Goal: Transaction & Acquisition: Subscribe to service/newsletter

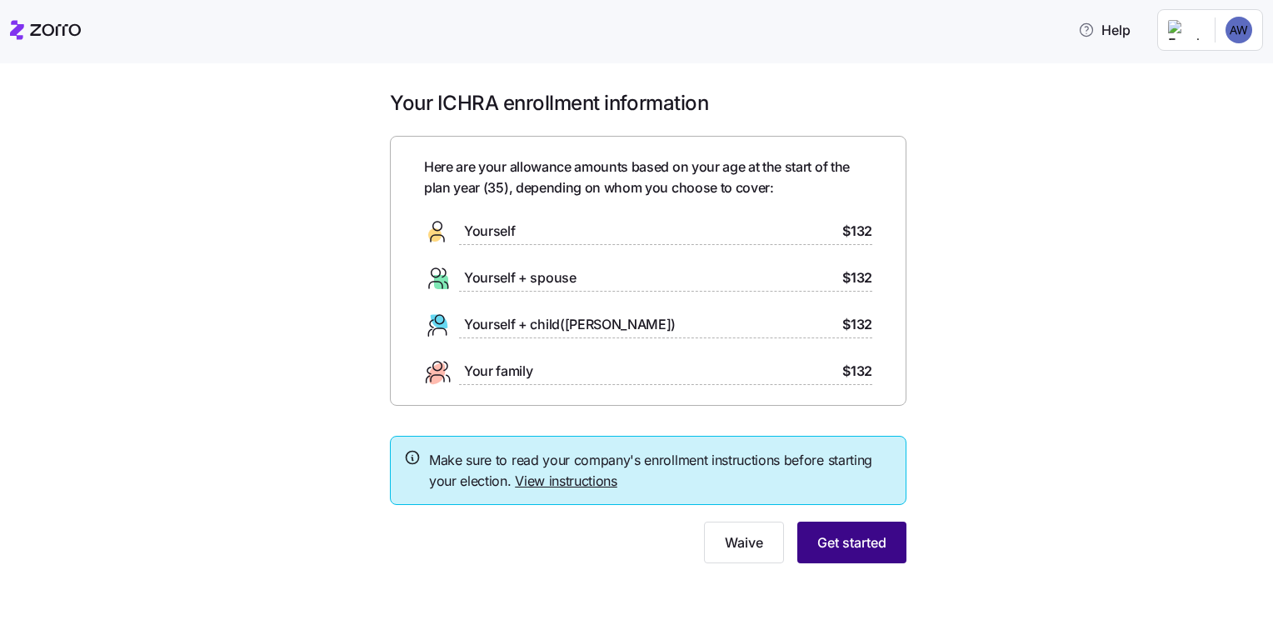
click at [859, 533] on span "Get started" at bounding box center [852, 543] width 69 height 20
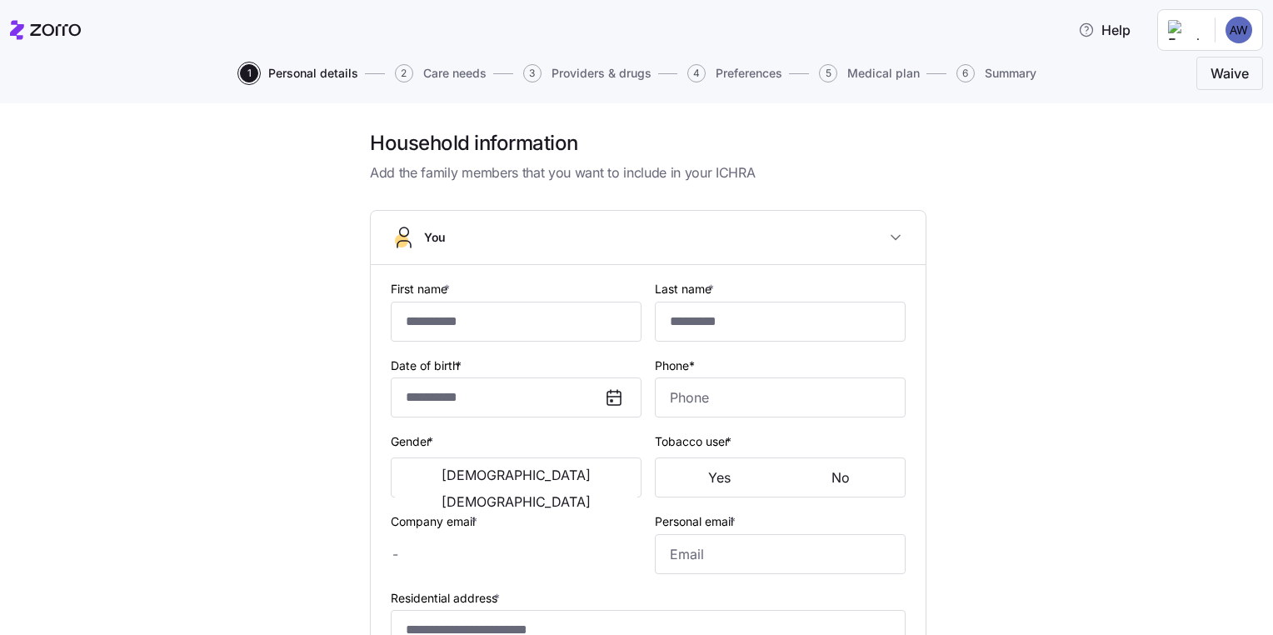
type input "******"
type input "********"
type input "[PERSON_NAME][EMAIL_ADDRESS][DOMAIN_NAME]"
type input "[EMAIL_ADDRESS][DOMAIN_NAME]"
type input "**********"
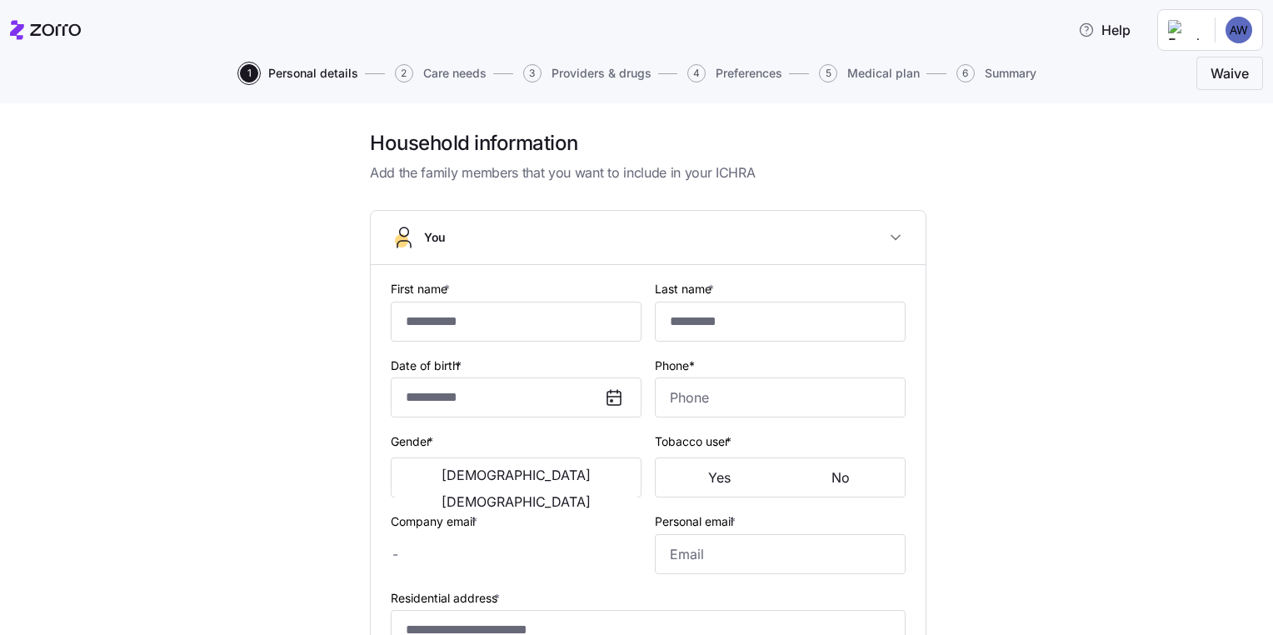
checkbox input "true"
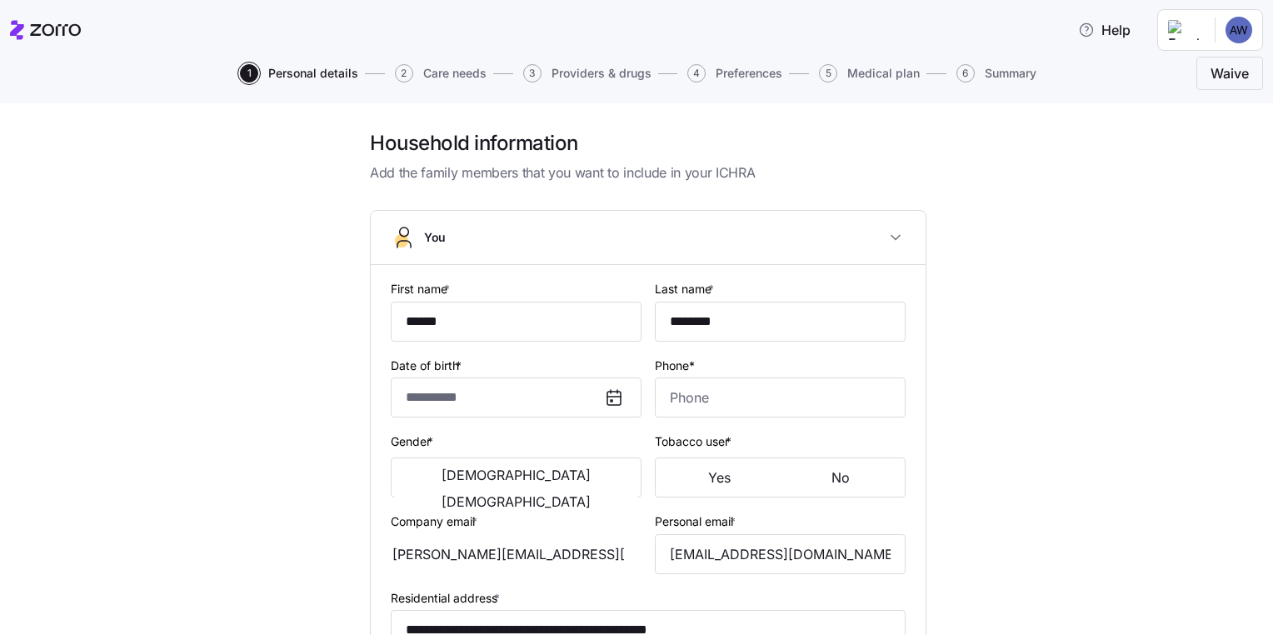
type input "**********"
type input "[PHONE_NUMBER]"
type input "[DEMOGRAPHIC_DATA] citizen"
type input "Single"
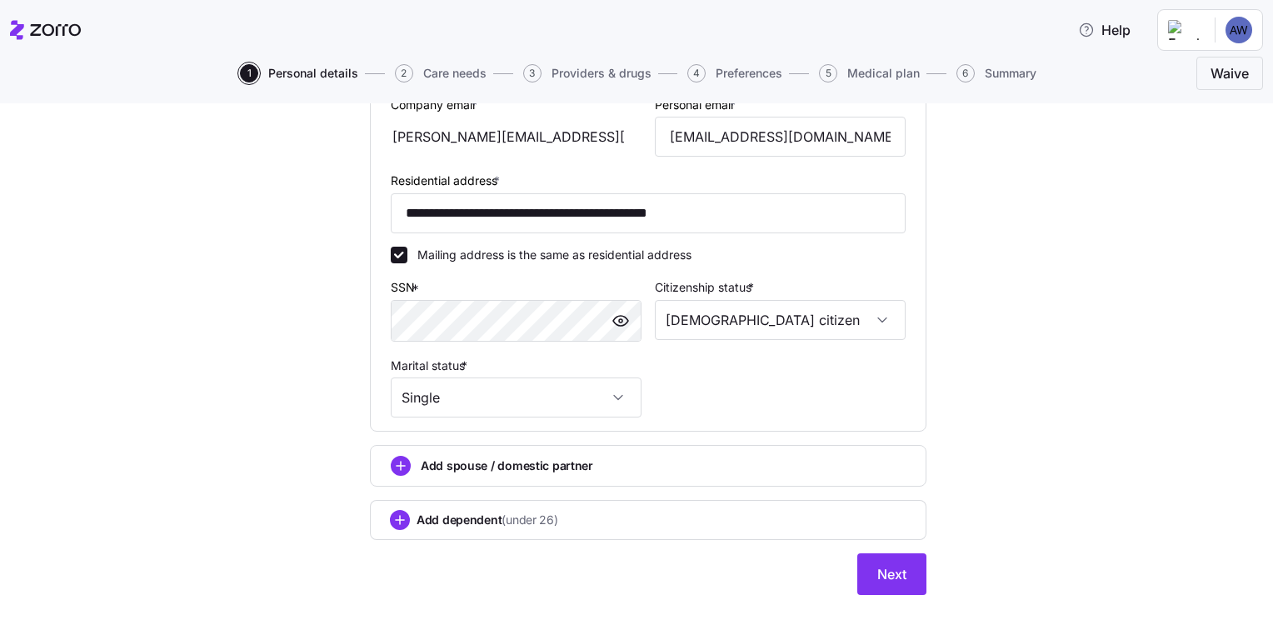
scroll to position [498, 0]
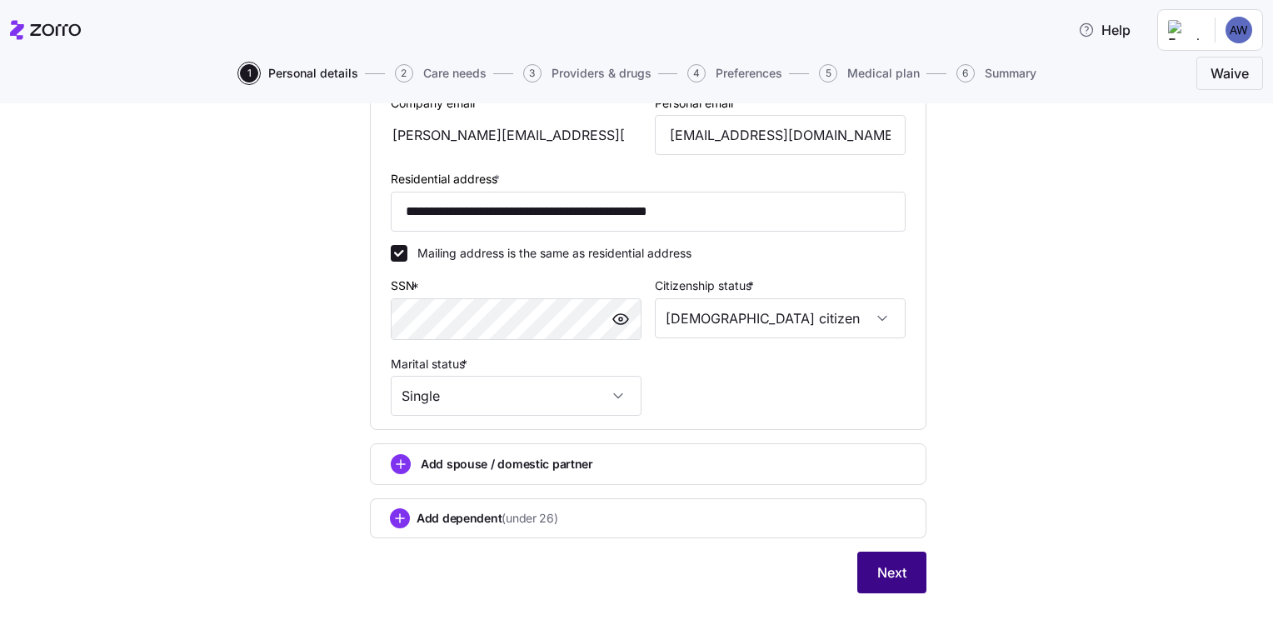
click at [887, 570] on span "Next" at bounding box center [892, 573] width 29 height 20
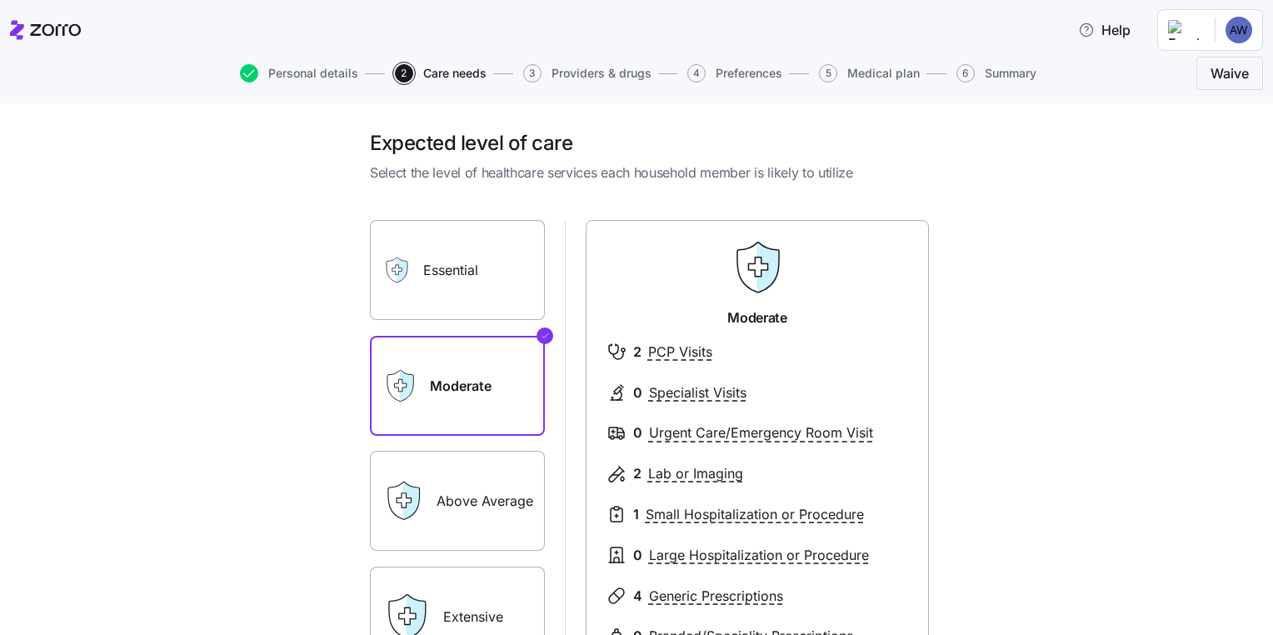
click at [437, 282] on label "Essential" at bounding box center [457, 270] width 175 height 100
click at [0, 0] on input "Essential" at bounding box center [0, 0] width 0 height 0
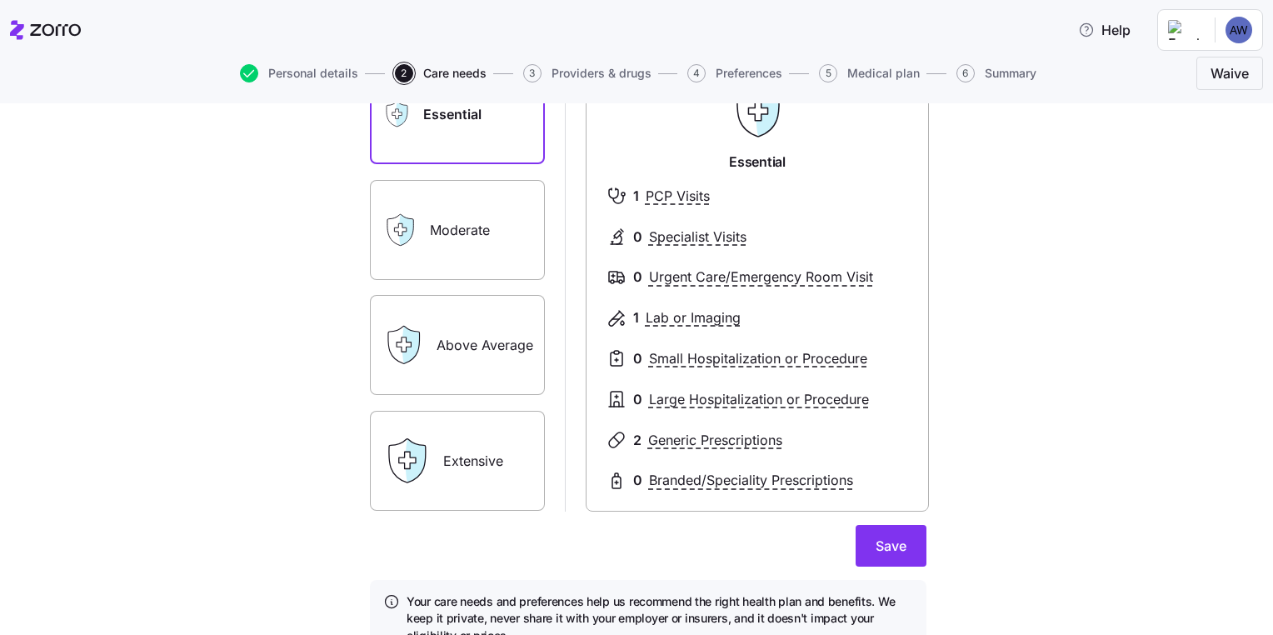
scroll to position [157, 0]
click at [878, 548] on span "Save" at bounding box center [891, 545] width 31 height 20
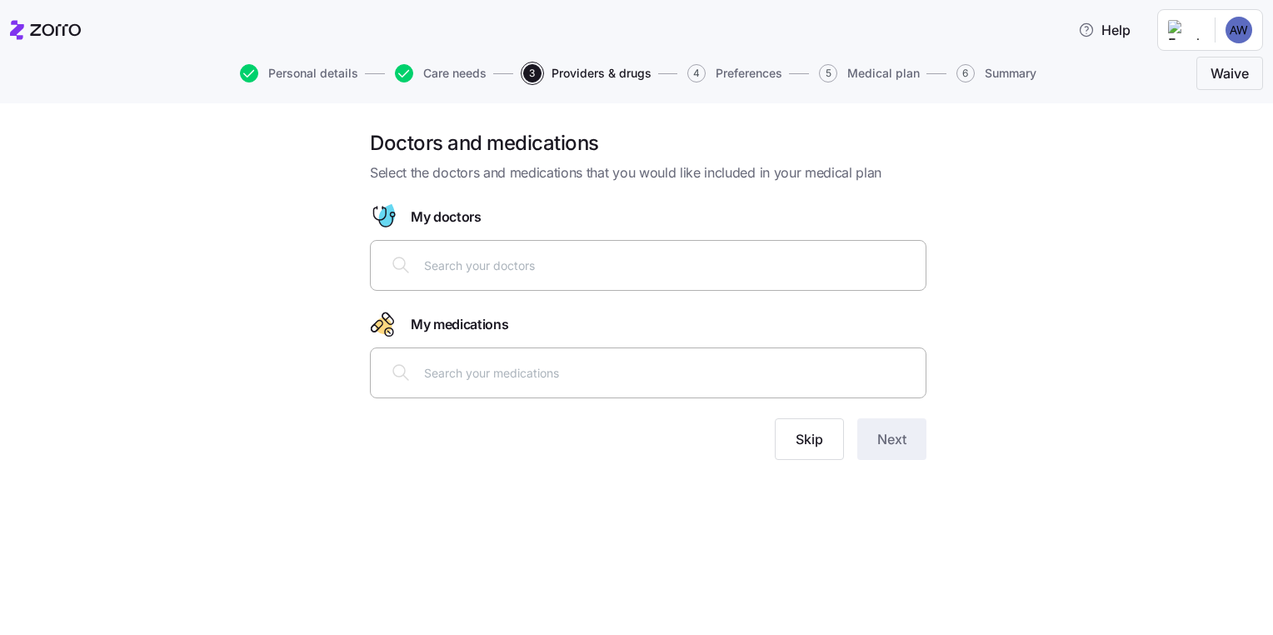
click at [502, 266] on input "text" at bounding box center [670, 265] width 492 height 18
click at [643, 362] on div at bounding box center [648, 373] width 535 height 40
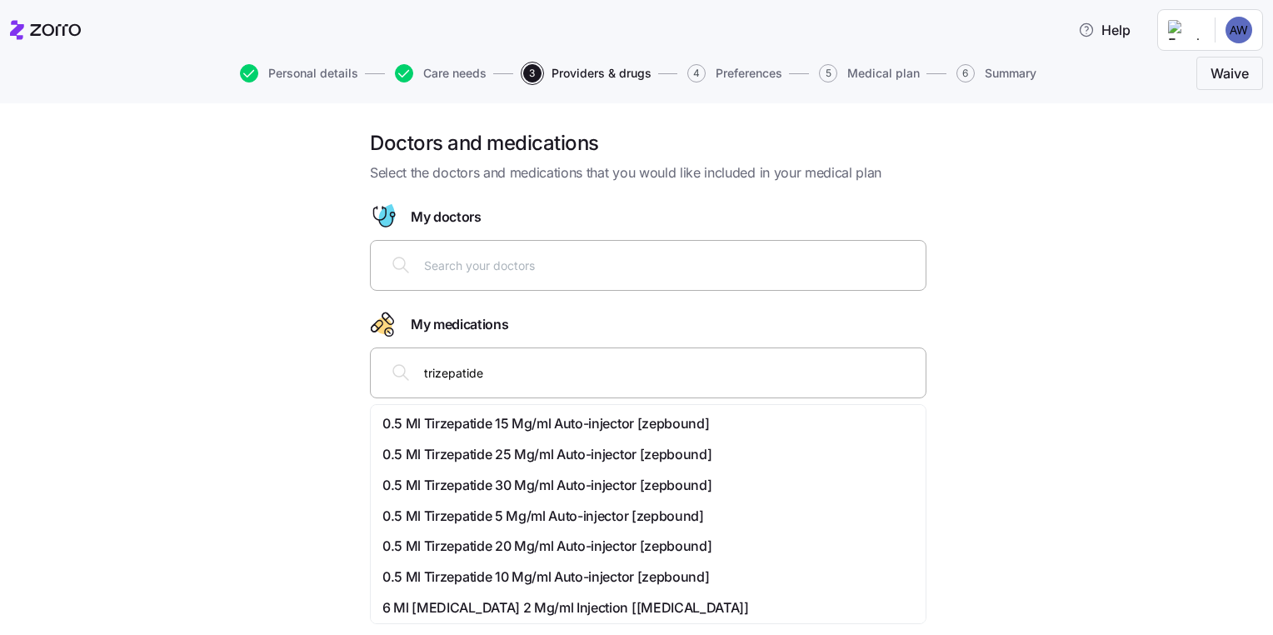
type input "trizepatide"
click at [1000, 373] on div "Doctors and medications Select the doctors and medications that you would like …" at bounding box center [648, 305] width 1203 height 350
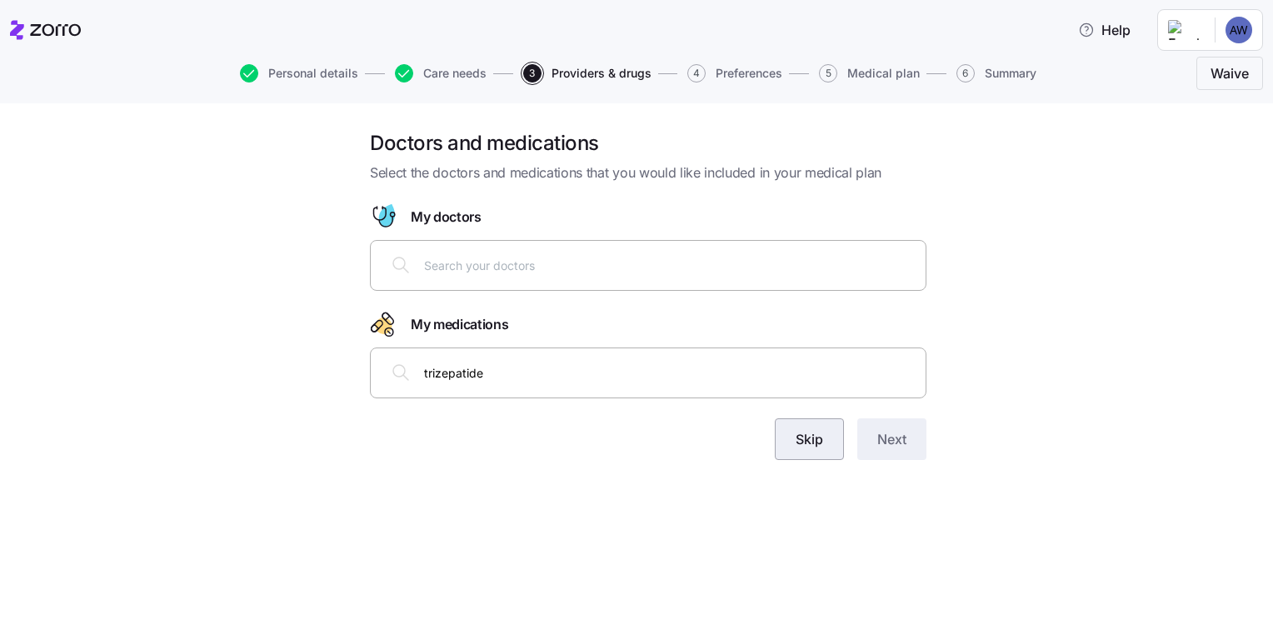
click at [833, 448] on button "Skip" at bounding box center [809, 439] width 69 height 42
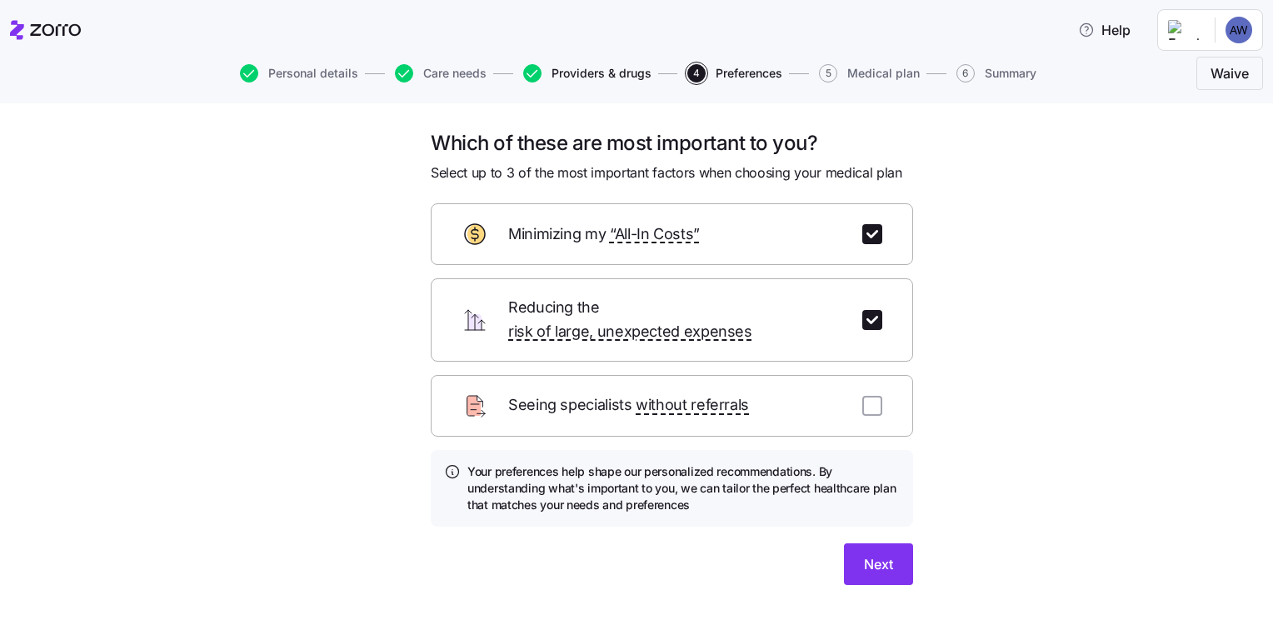
click at [598, 70] on span "Providers & drugs" at bounding box center [602, 74] width 100 height 12
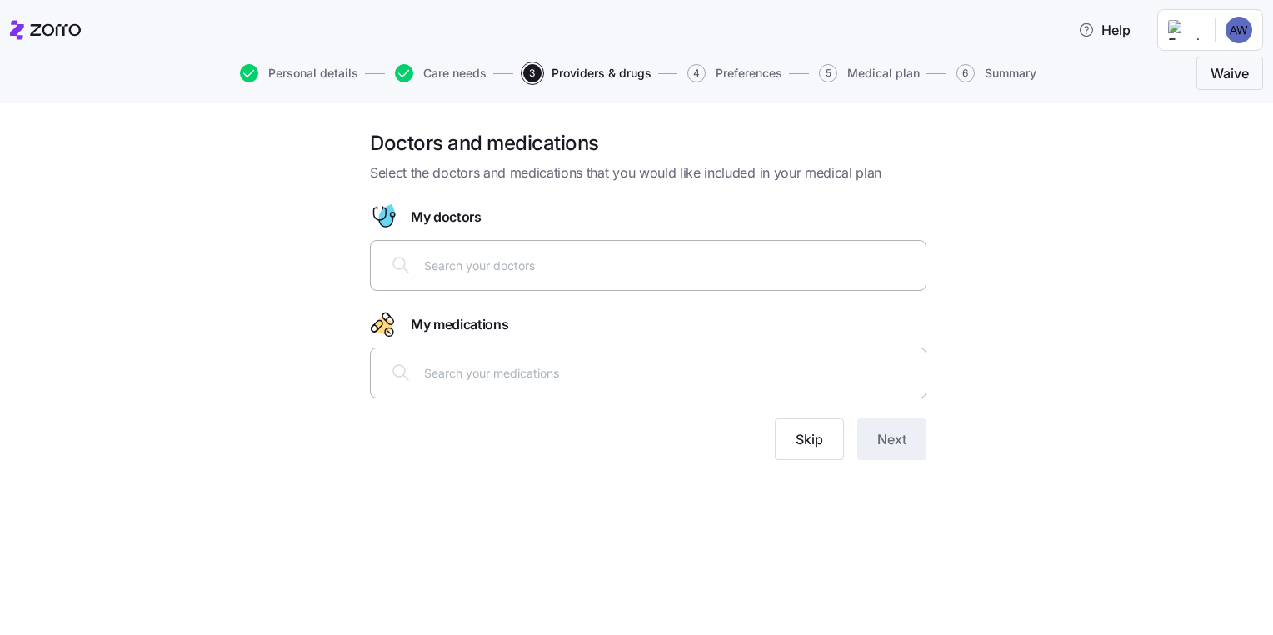
click at [493, 368] on input "text" at bounding box center [670, 372] width 492 height 18
type input "trizepatide"
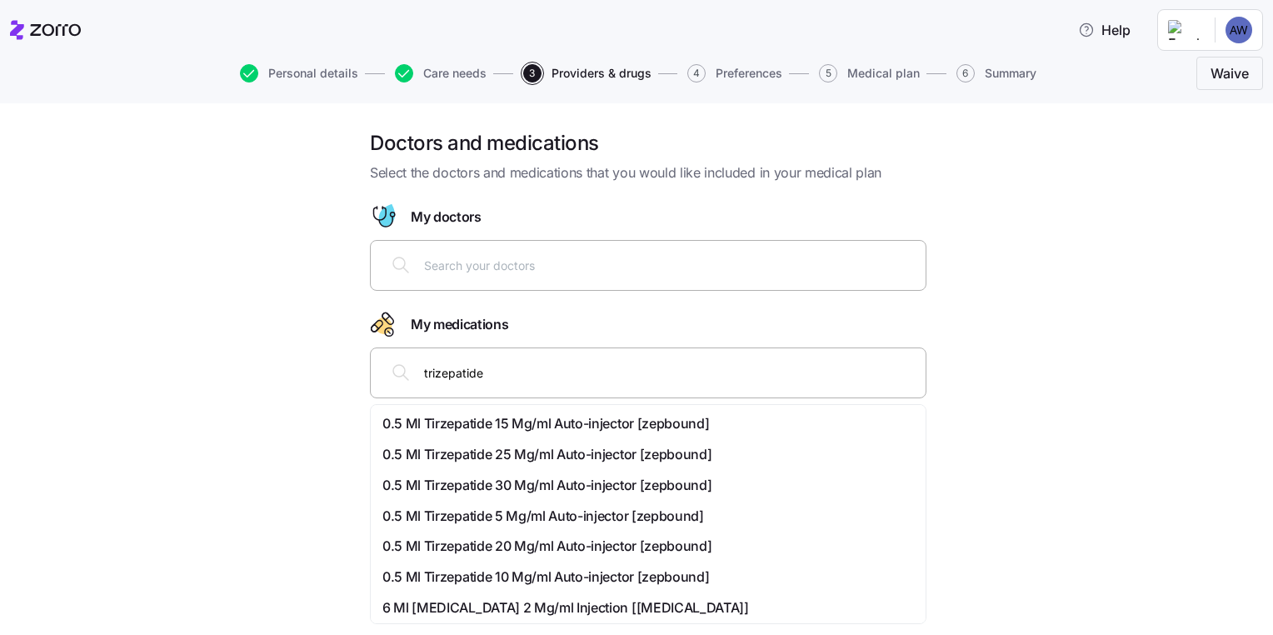
click at [507, 453] on span "0.5 Ml Tirzepatide 25 Mg/ml Auto-injector [zepbound]" at bounding box center [547, 454] width 329 height 21
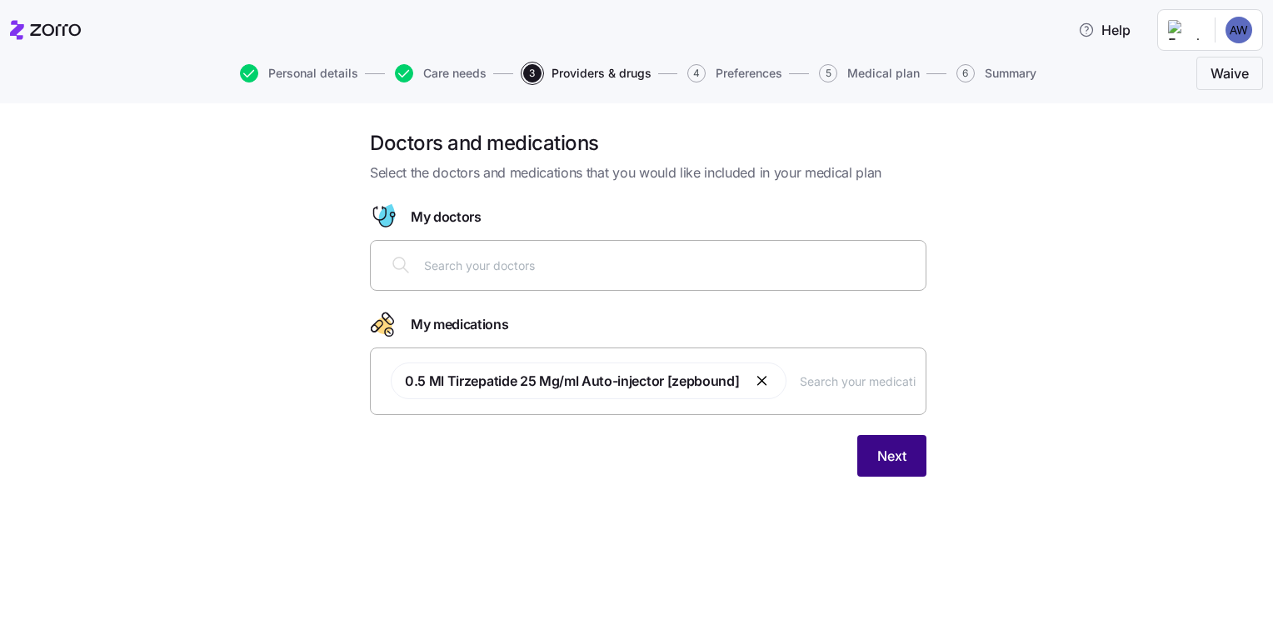
click at [876, 457] on button "Next" at bounding box center [892, 456] width 69 height 42
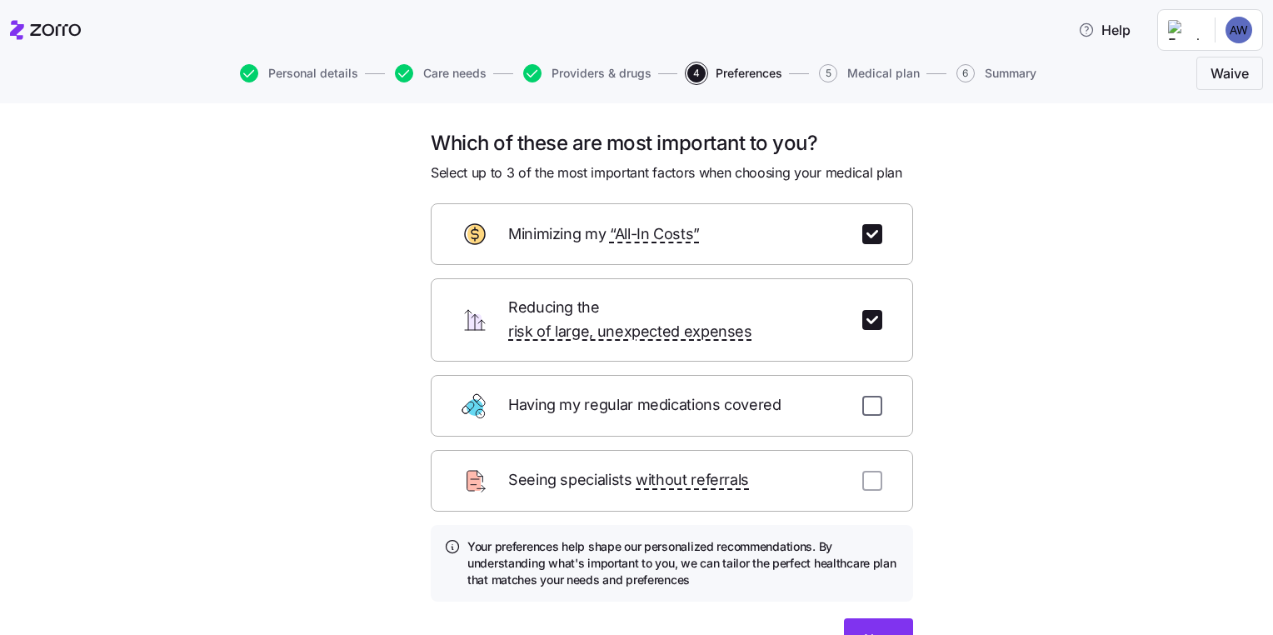
click at [867, 396] on input "checkbox" at bounding box center [873, 406] width 20 height 20
checkbox input "true"
click at [852, 618] on button "Next" at bounding box center [878, 639] width 69 height 42
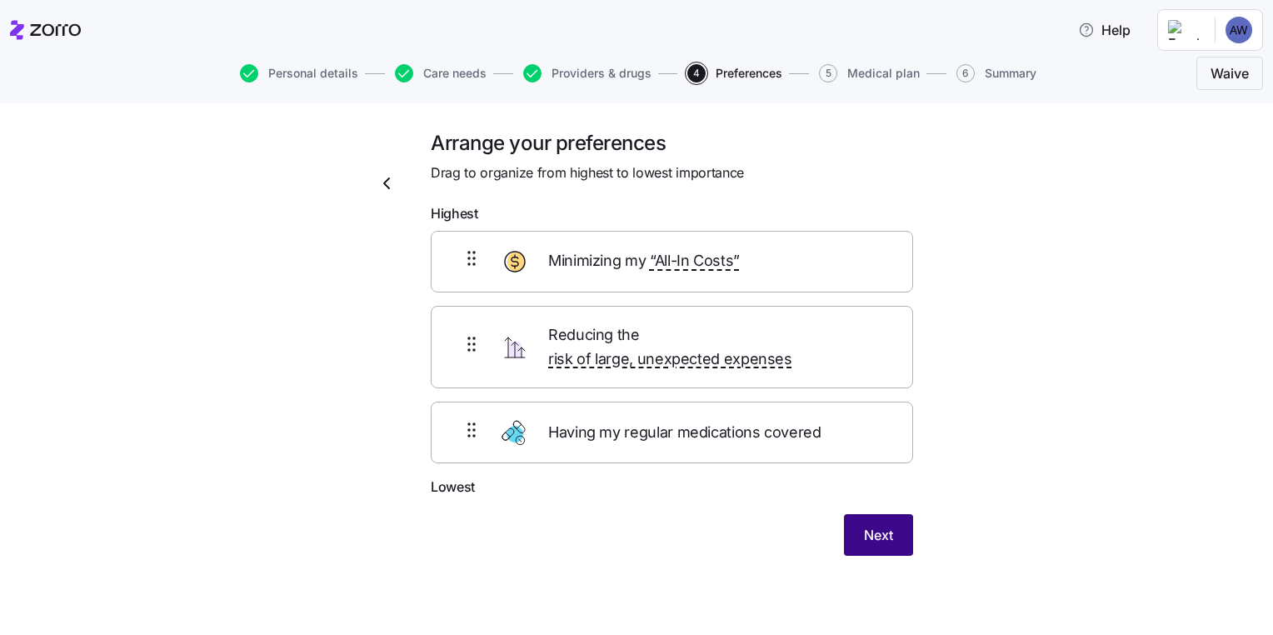
click at [870, 526] on button "Next" at bounding box center [878, 535] width 69 height 42
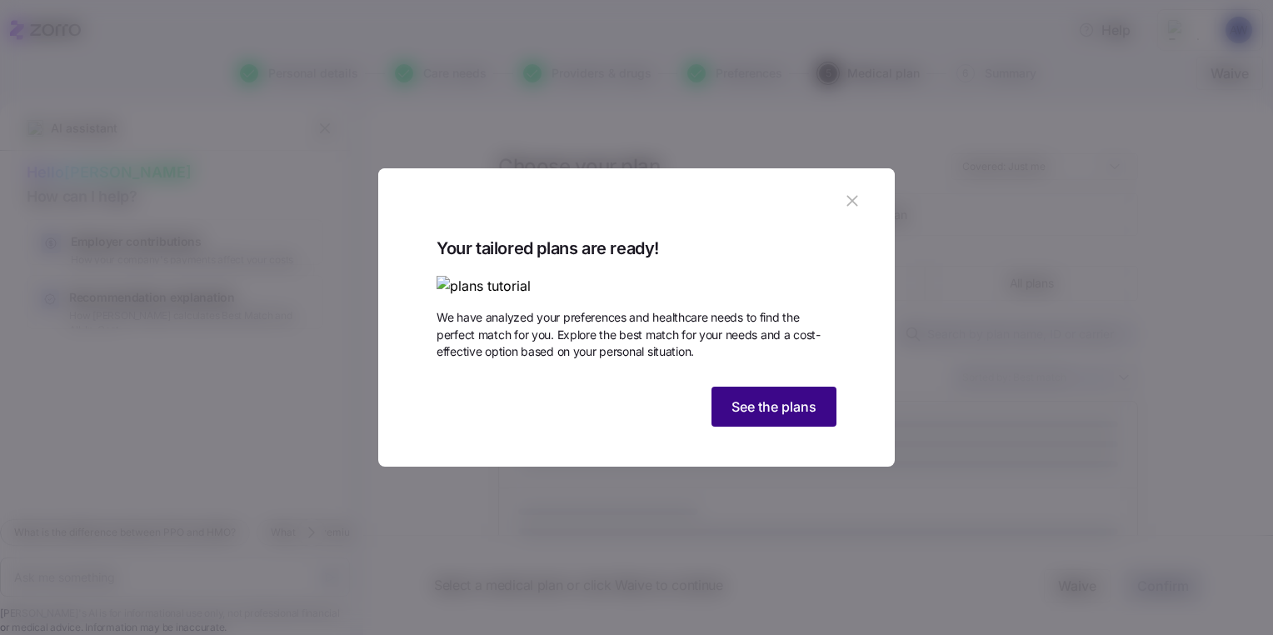
click at [740, 417] on span "See the plans" at bounding box center [774, 407] width 85 height 20
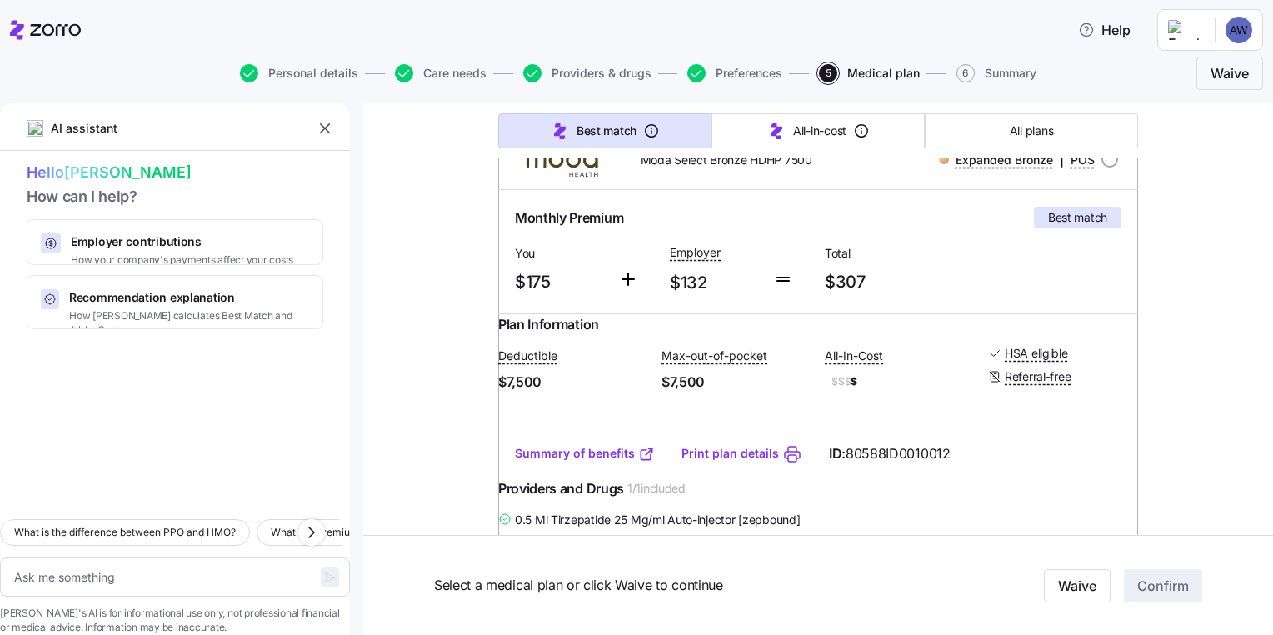
scroll to position [273, 0]
click at [567, 461] on link "Summary of benefits" at bounding box center [585, 452] width 140 height 17
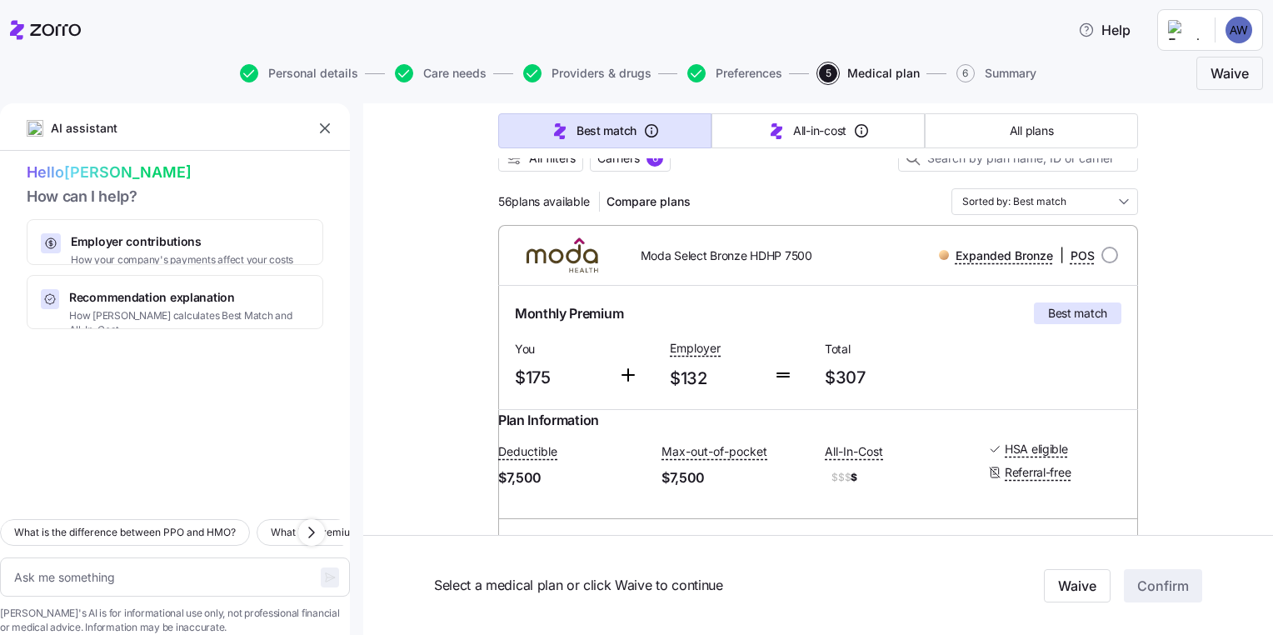
scroll to position [249, 0]
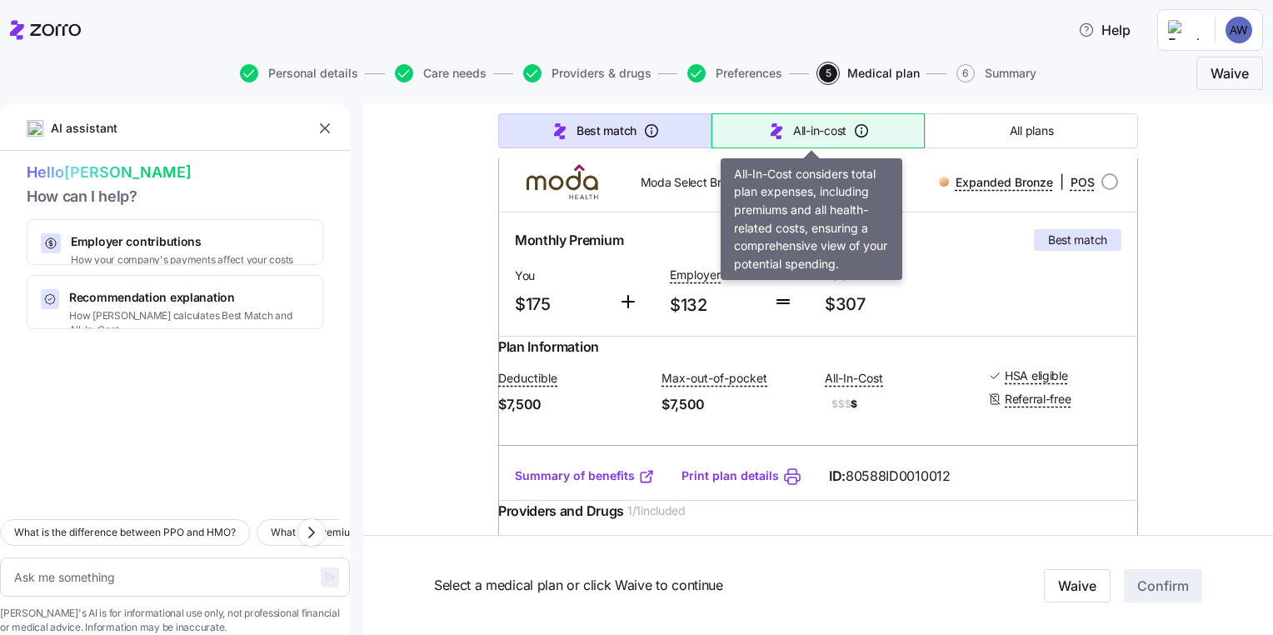
click at [793, 138] on span "All-in-cost" at bounding box center [819, 131] width 53 height 17
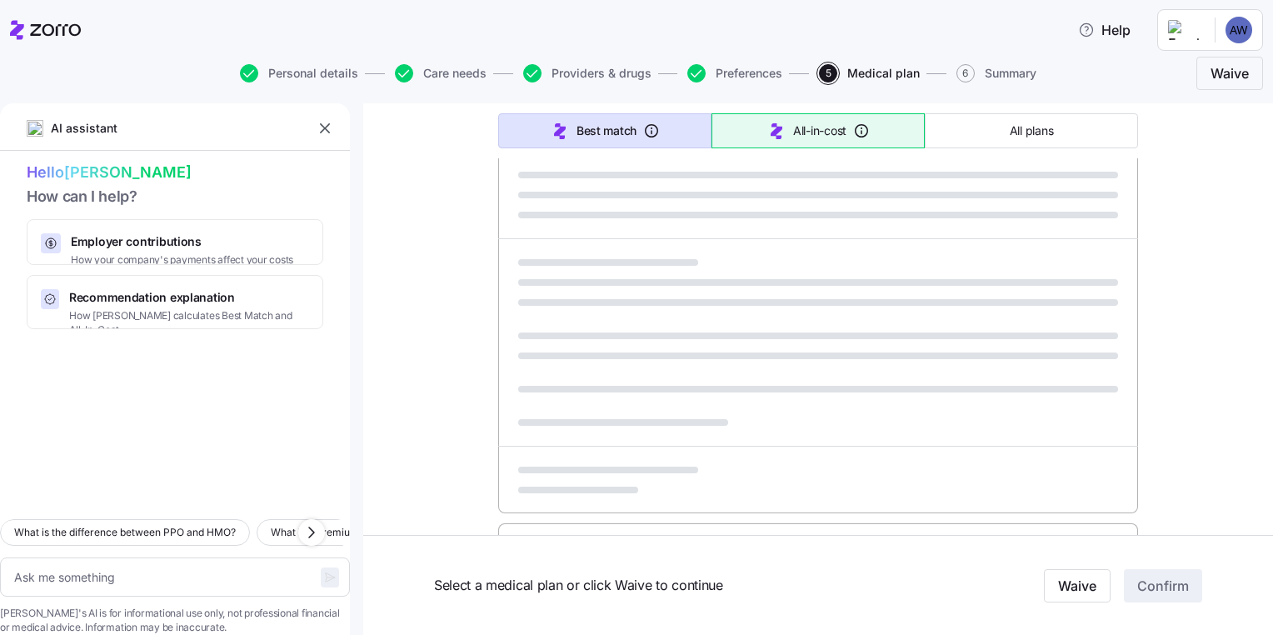
type textarea "x"
type input "Sorted by: All-in-cost"
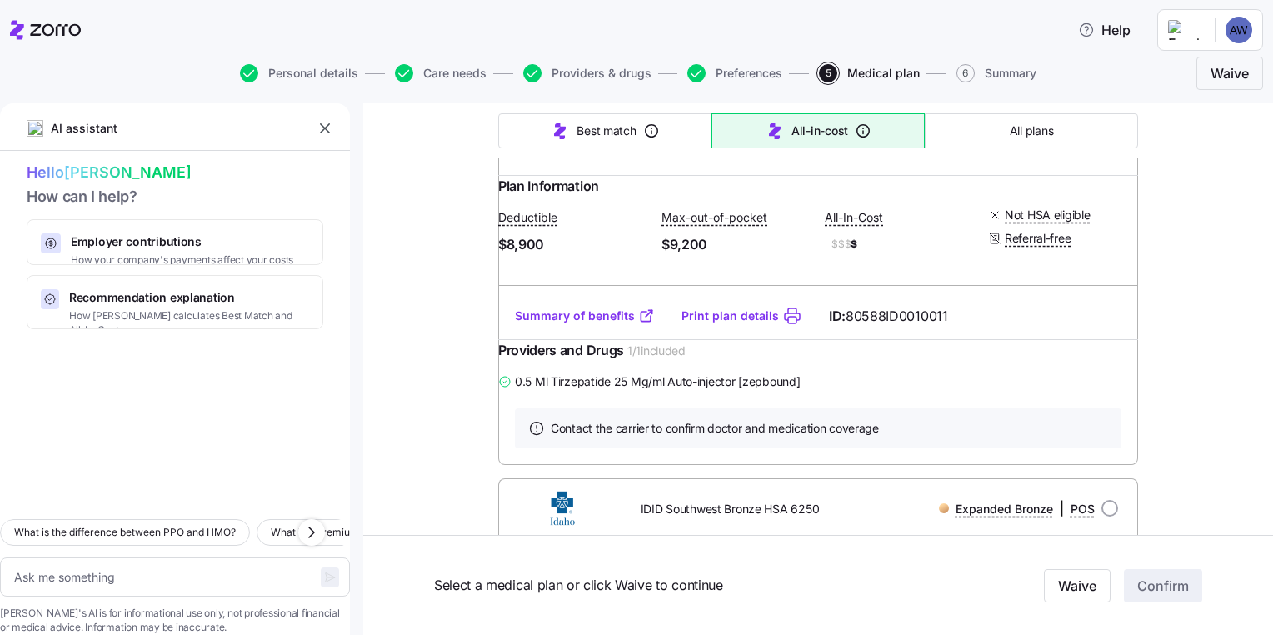
scroll to position [898, 0]
click at [557, 338] on div "Summary of benefits Print plan details ID: 80588ID0010011" at bounding box center [818, 314] width 640 height 48
click at [557, 322] on link "Summary of benefits" at bounding box center [585, 313] width 140 height 17
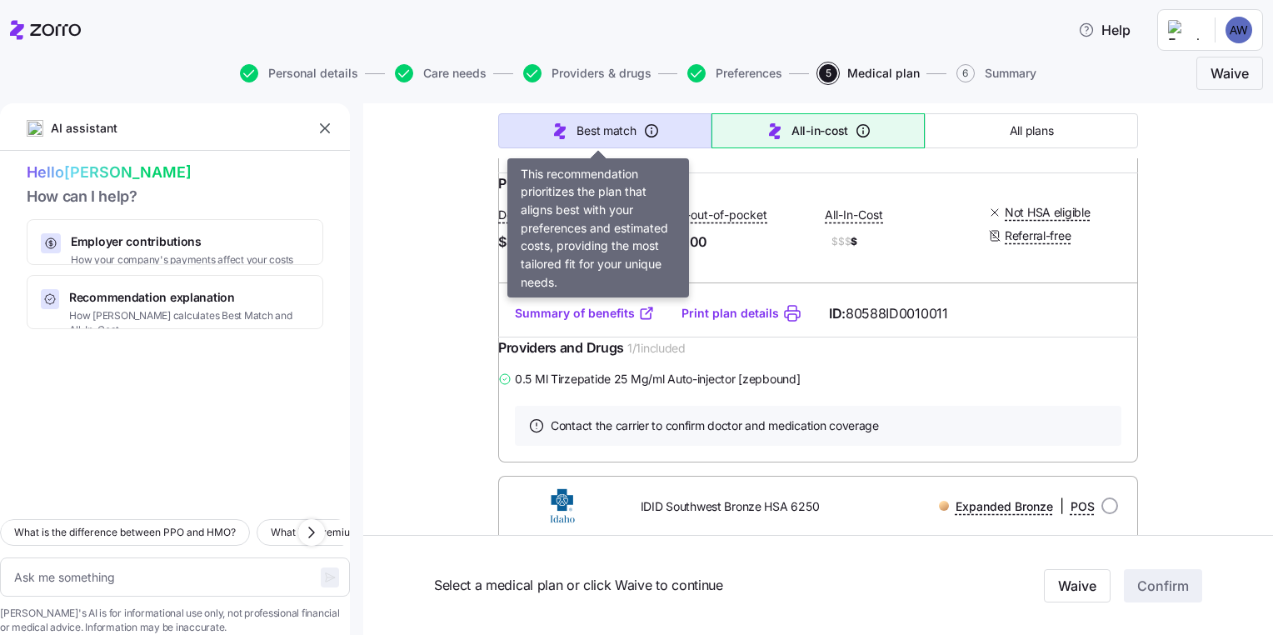
click at [599, 135] on span "Best match" at bounding box center [606, 131] width 59 height 17
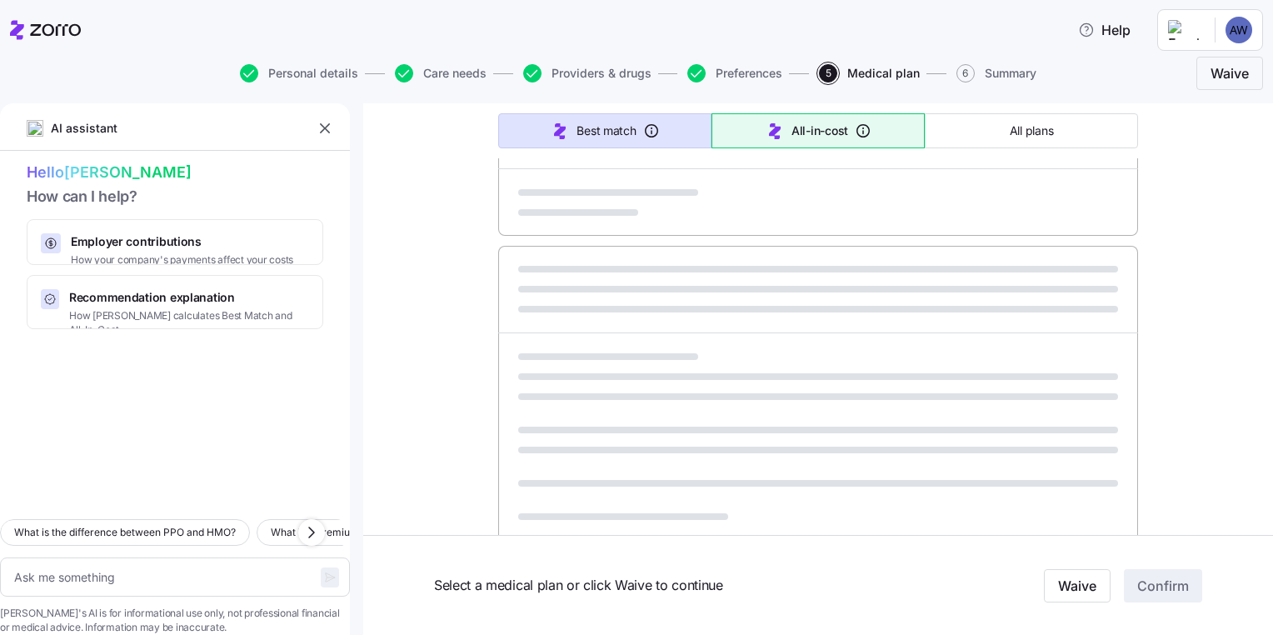
type textarea "x"
type input "Sorted by: Best match"
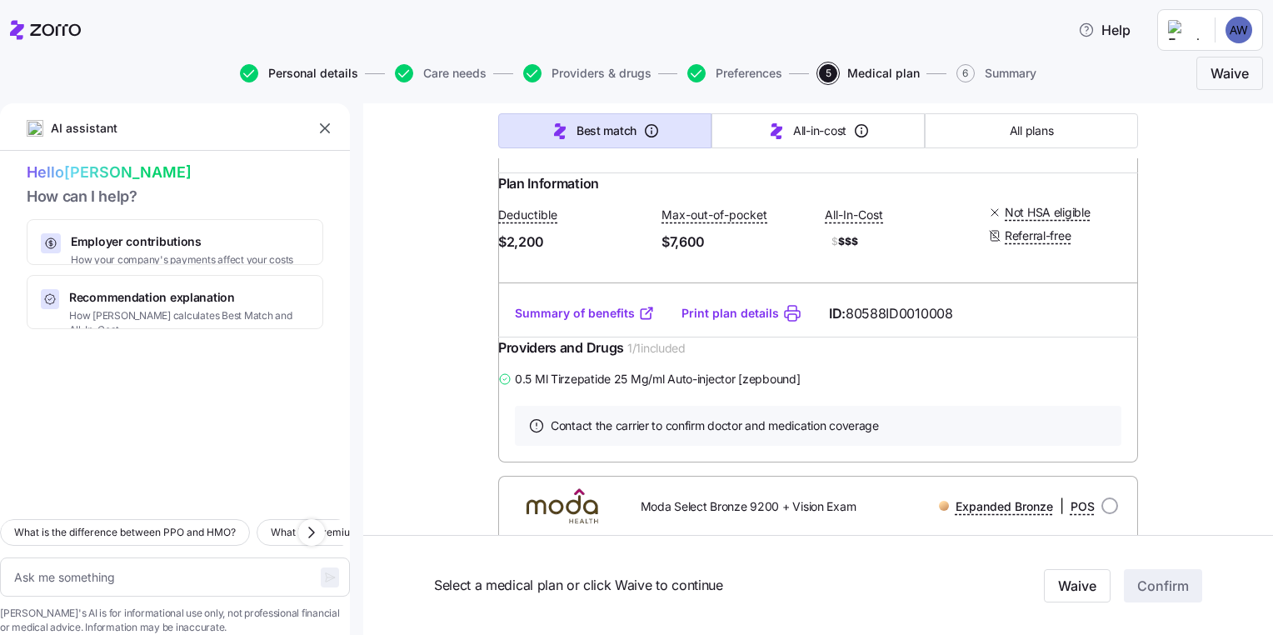
click at [328, 68] on span "Personal details" at bounding box center [313, 74] width 90 height 12
type textarea "x"
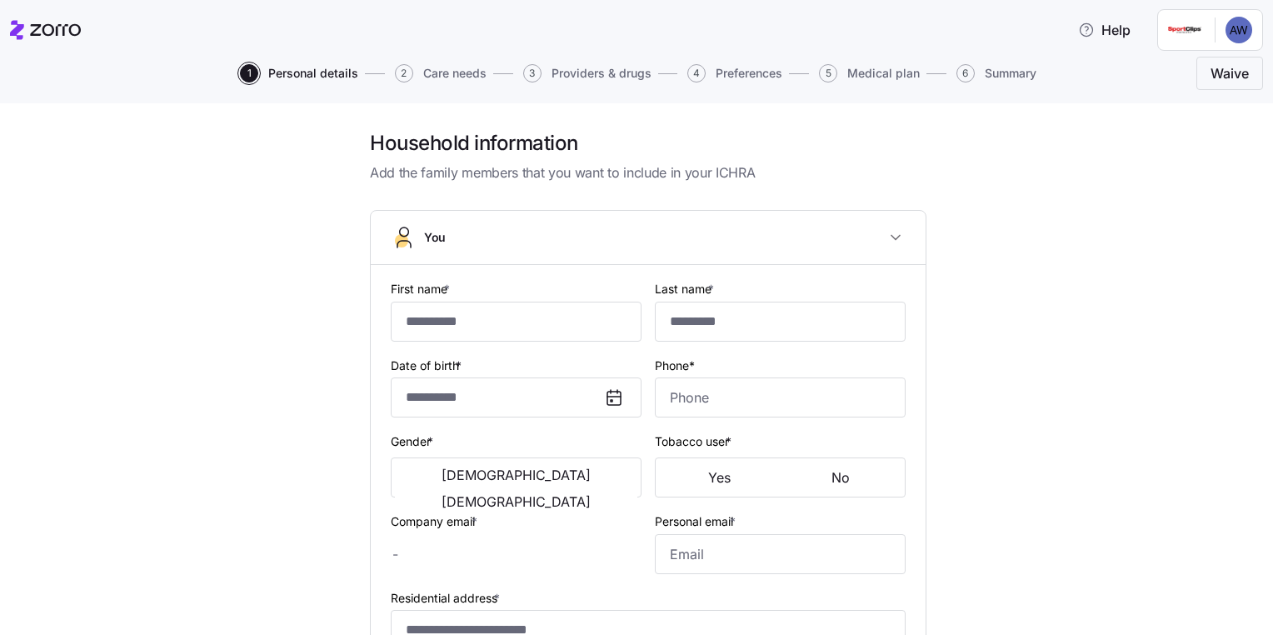
type input "******"
type input "********"
type input "mandy@genesail.com"
type input "mandyproholt@gmail.com"
type input "**********"
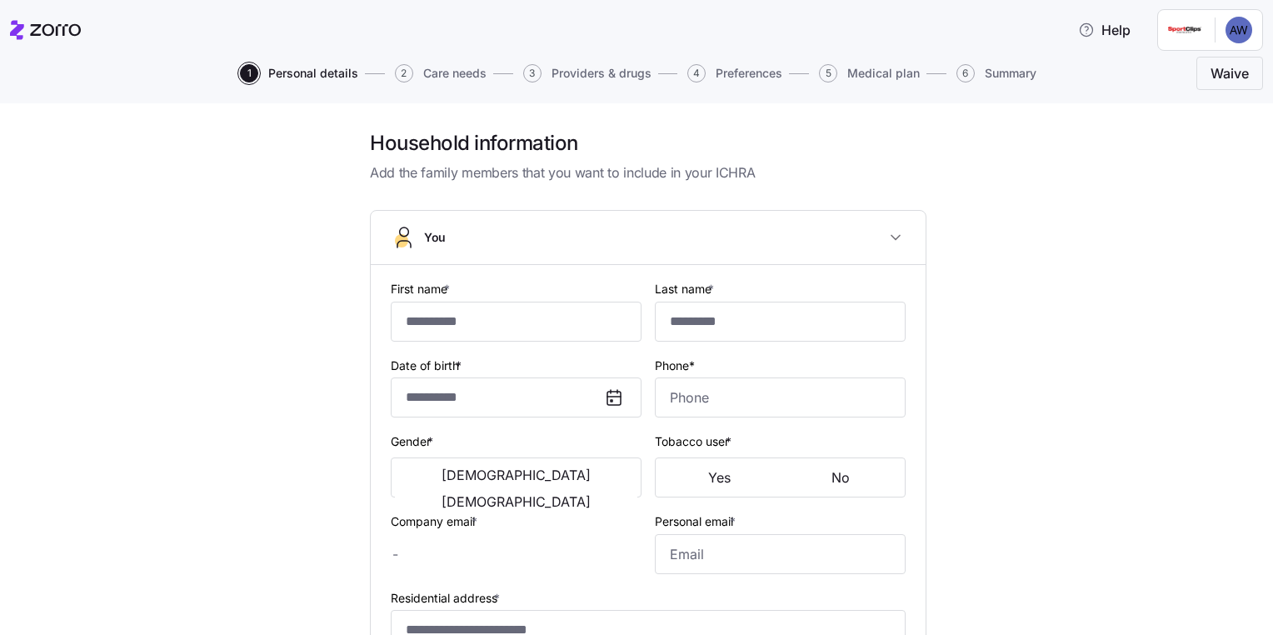
checkbox input "true"
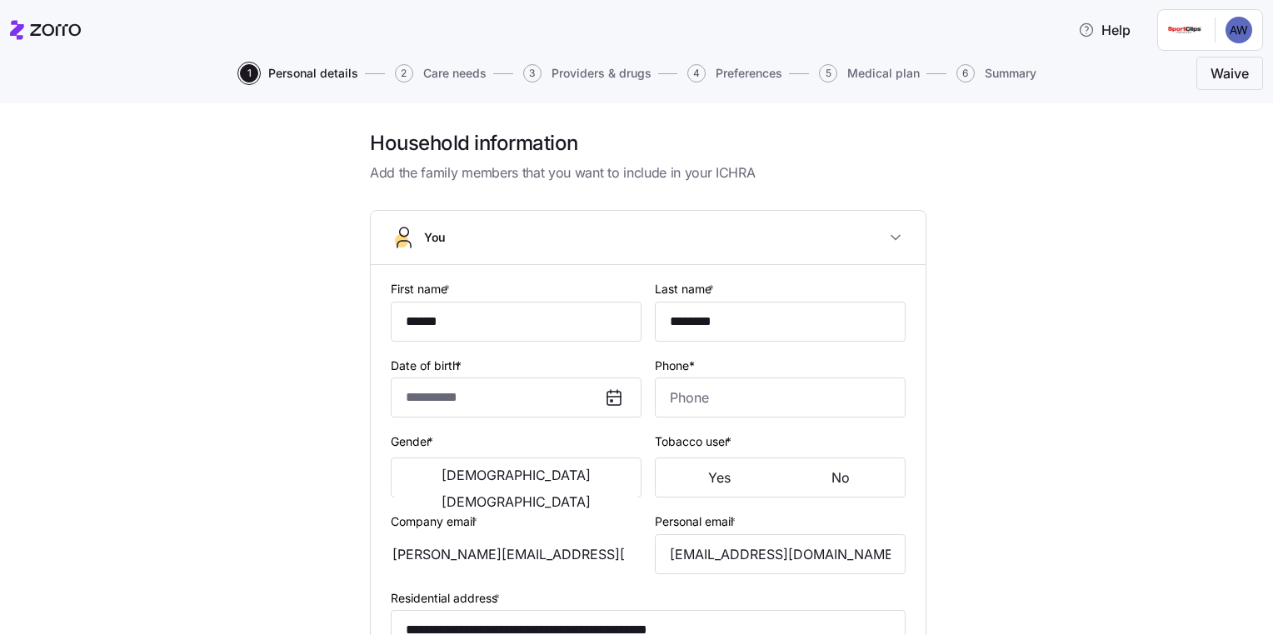
type input "**********"
type input "(208) 713-0640"
type input "US citizen"
type input "Single"
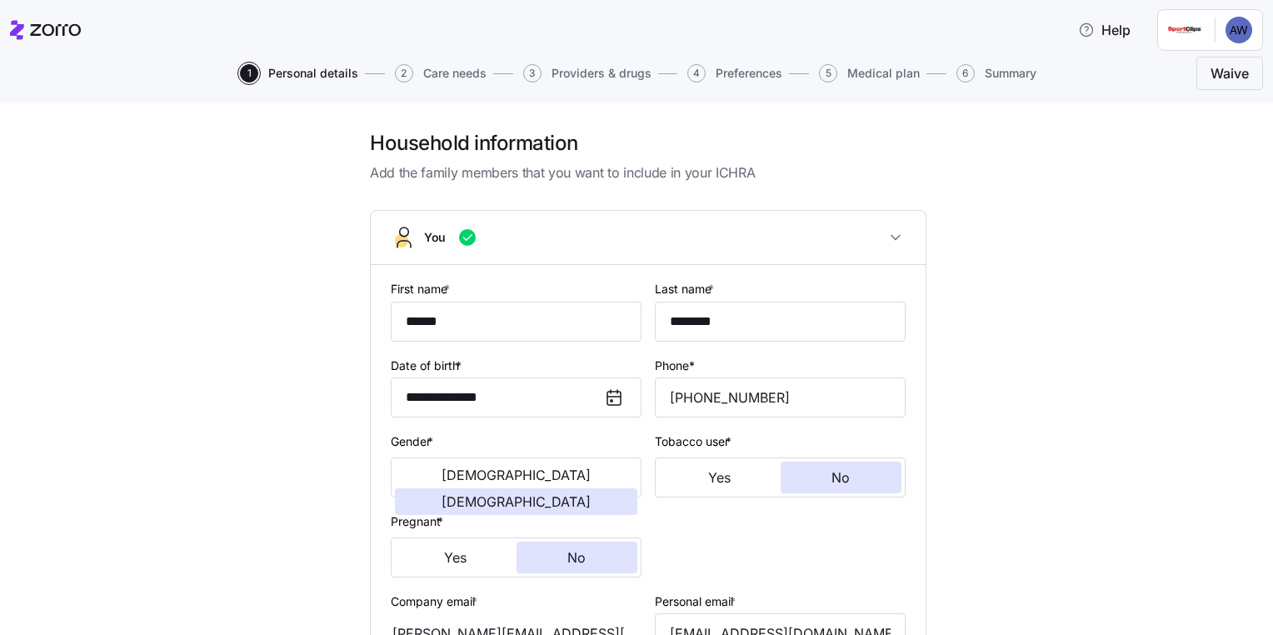
click at [477, 71] on span "Care needs" at bounding box center [454, 74] width 63 height 12
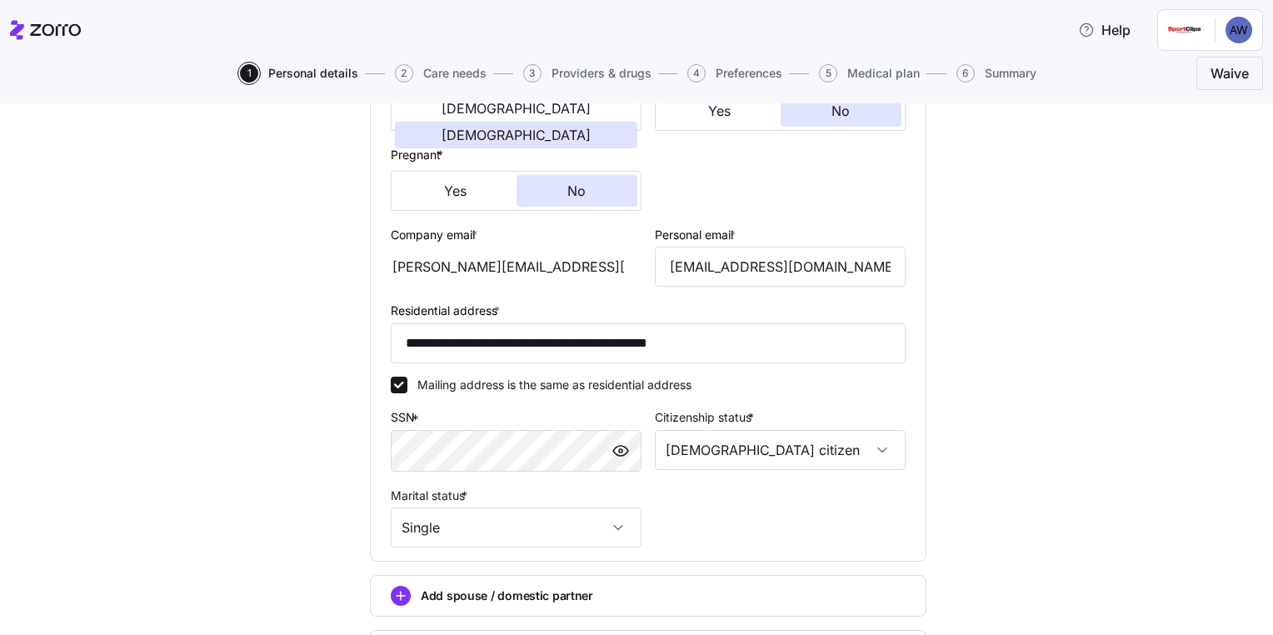
scroll to position [513, 0]
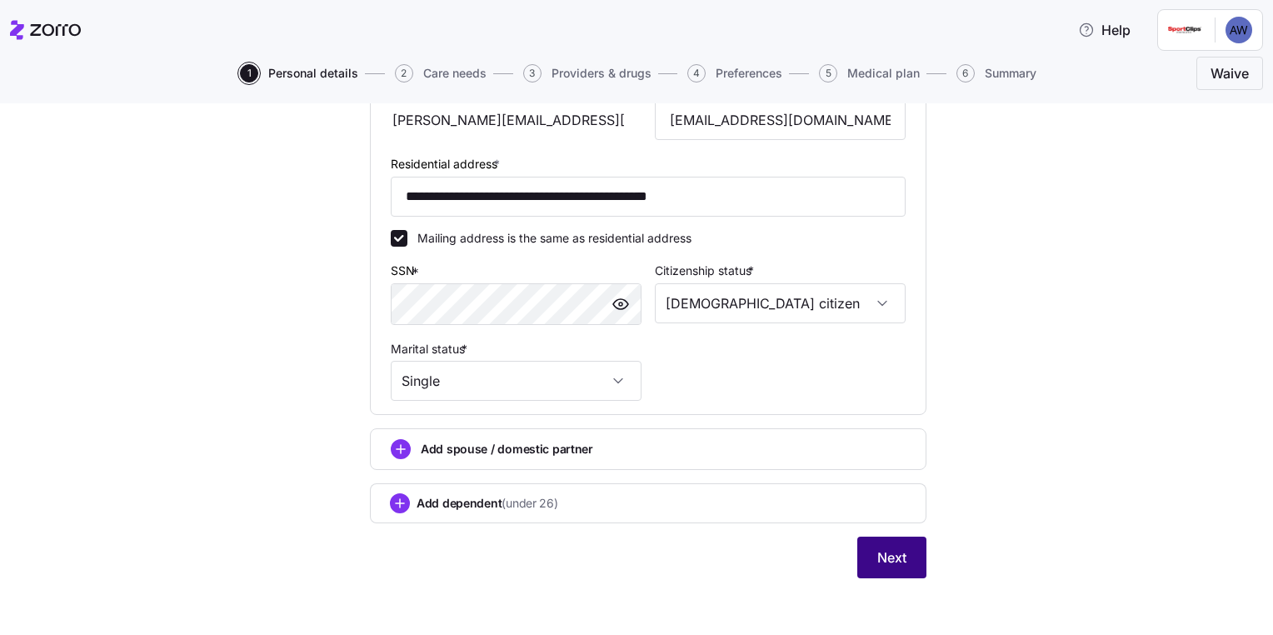
click at [896, 548] on span "Next" at bounding box center [892, 558] width 29 height 20
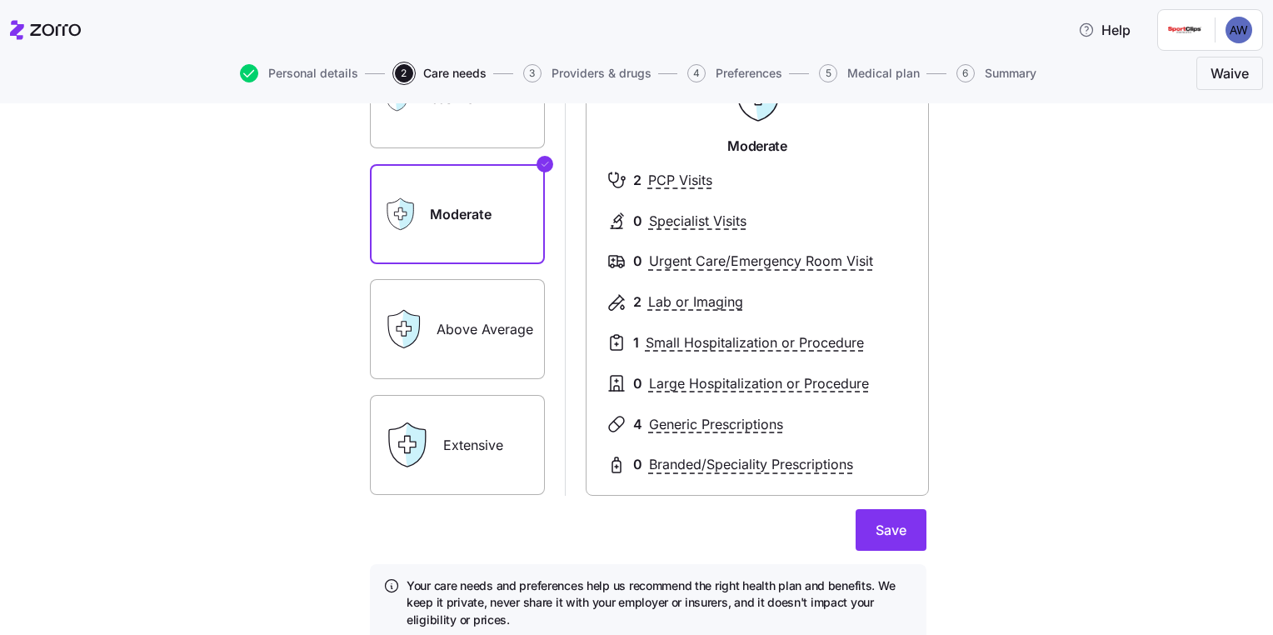
scroll to position [170, 0]
click at [897, 531] on span "Save" at bounding box center [891, 532] width 31 height 20
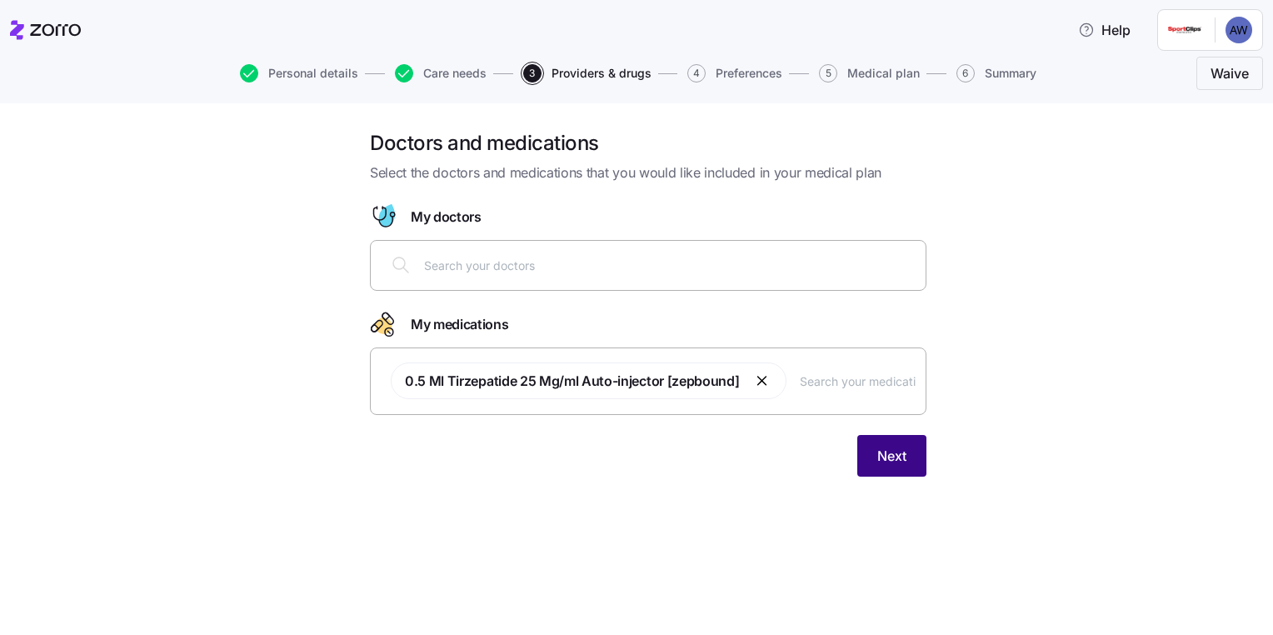
click at [885, 457] on span "Next" at bounding box center [892, 456] width 29 height 20
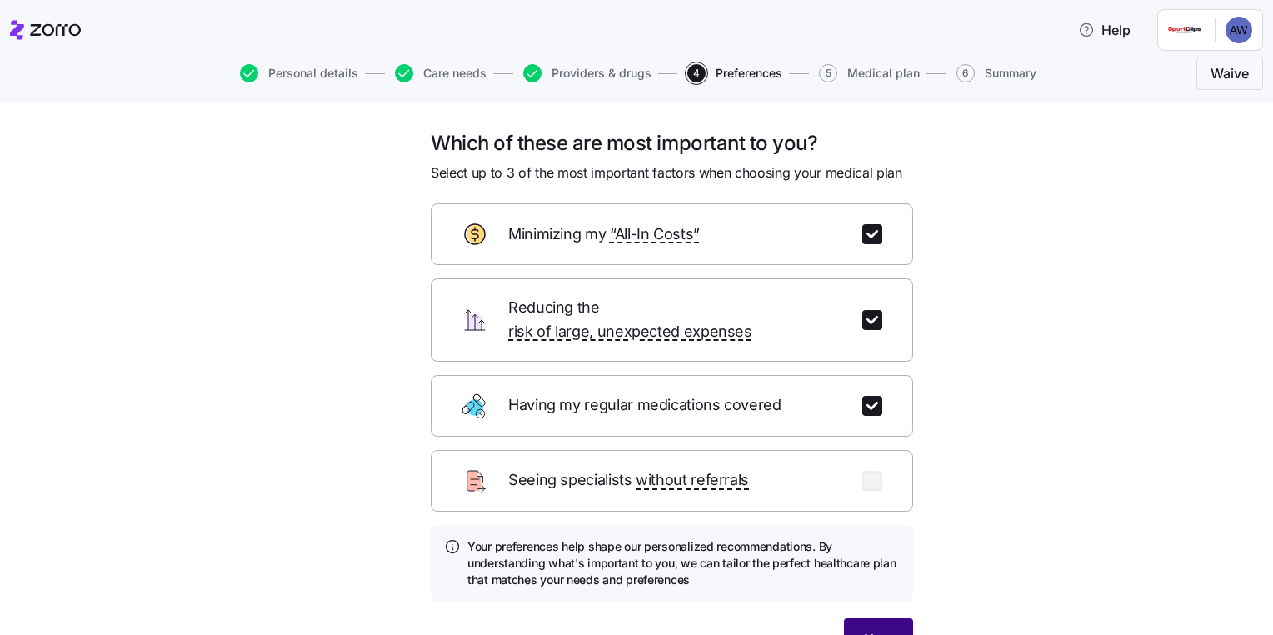
click at [883, 629] on span "Next" at bounding box center [878, 639] width 29 height 20
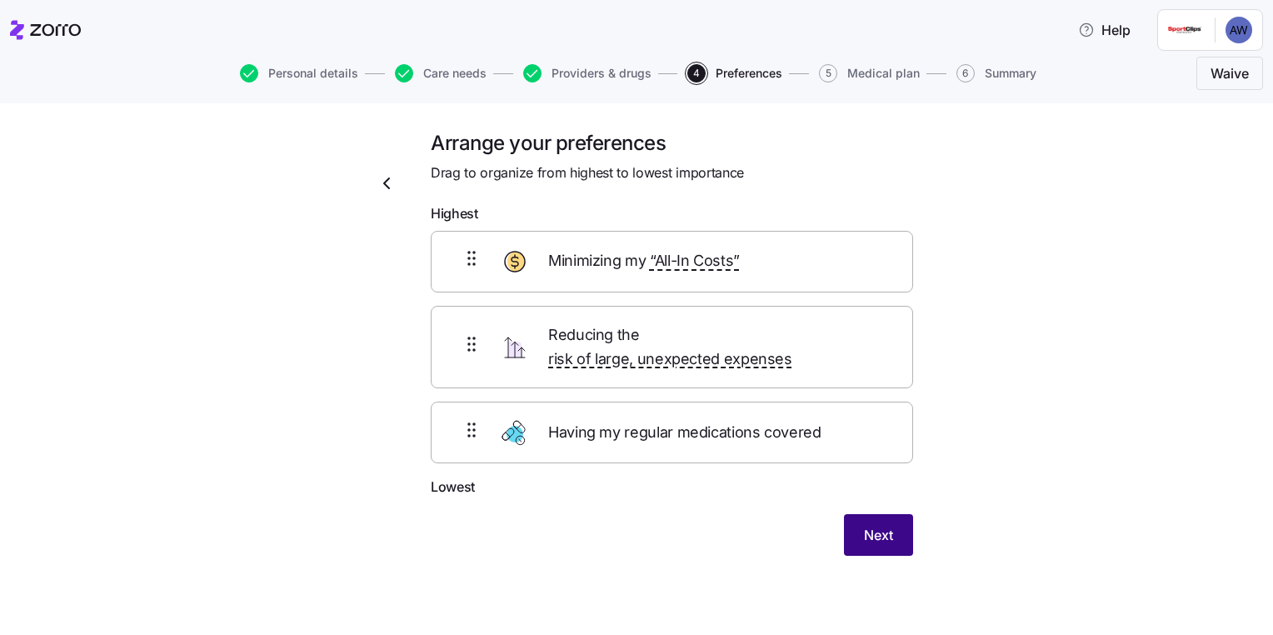
click at [888, 525] on span "Next" at bounding box center [878, 535] width 29 height 20
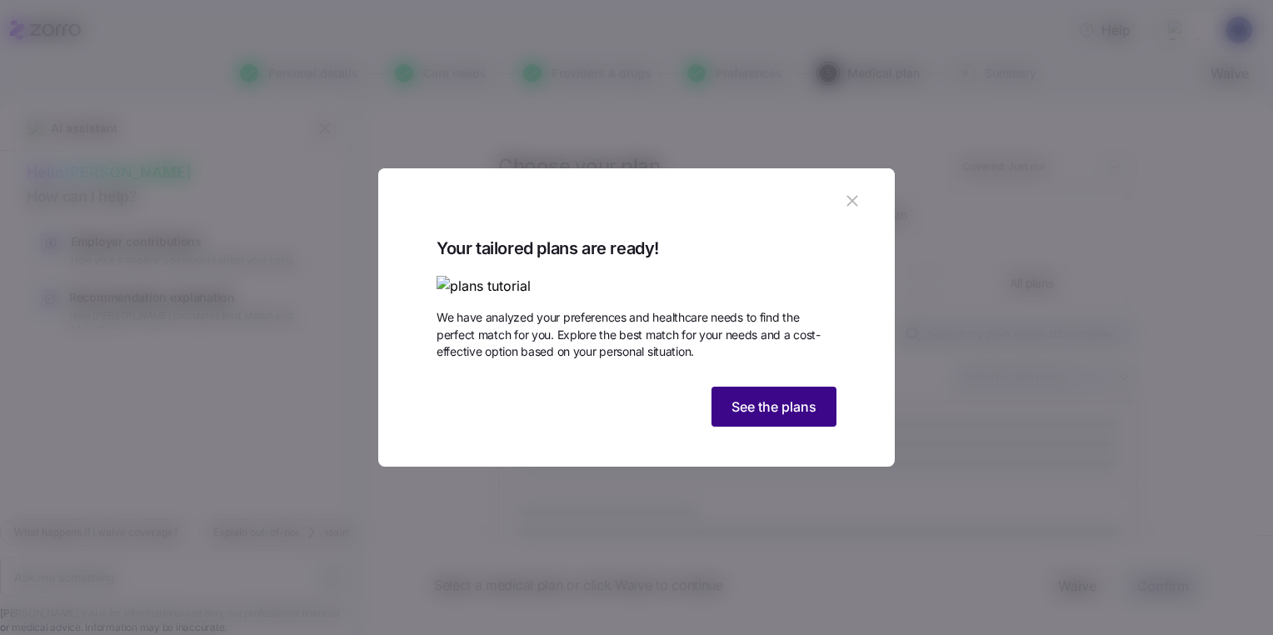
click at [793, 417] on span "See the plans" at bounding box center [774, 407] width 85 height 20
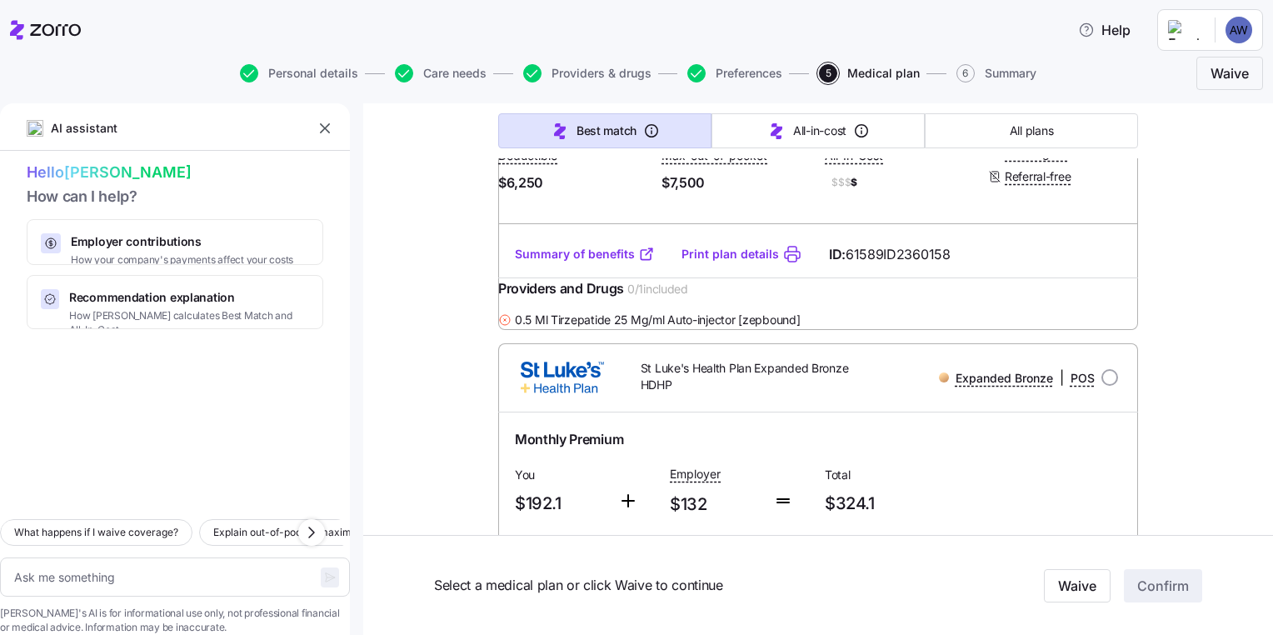
scroll to position [5748, 0]
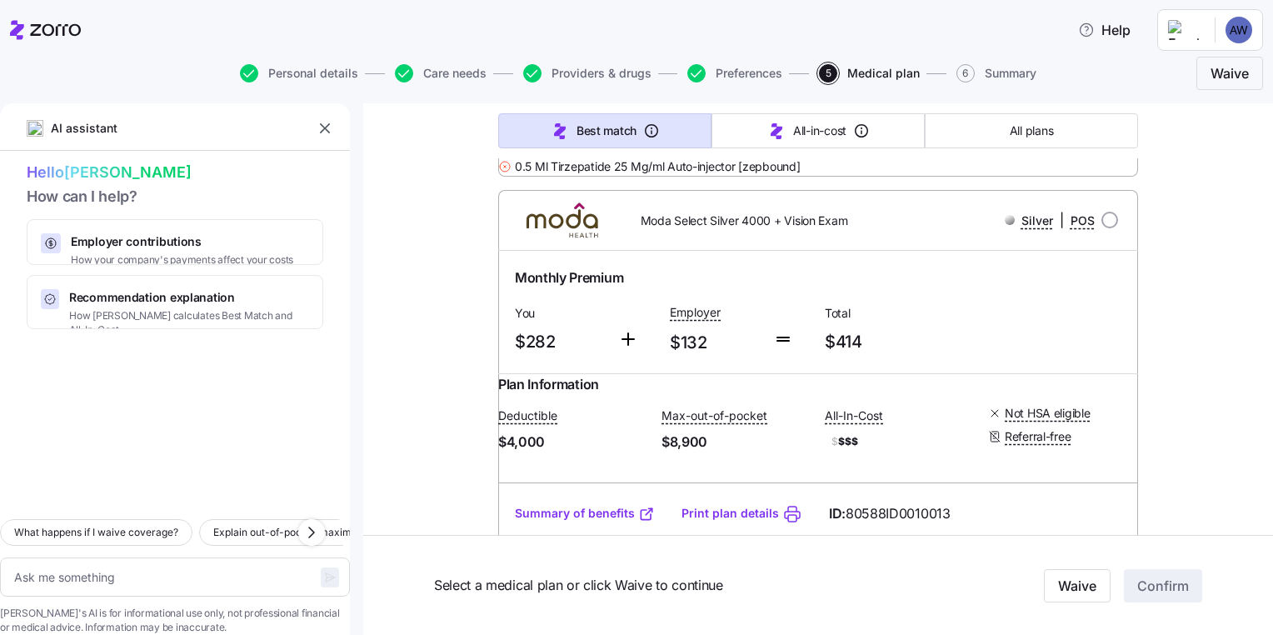
scroll to position [7204, 0]
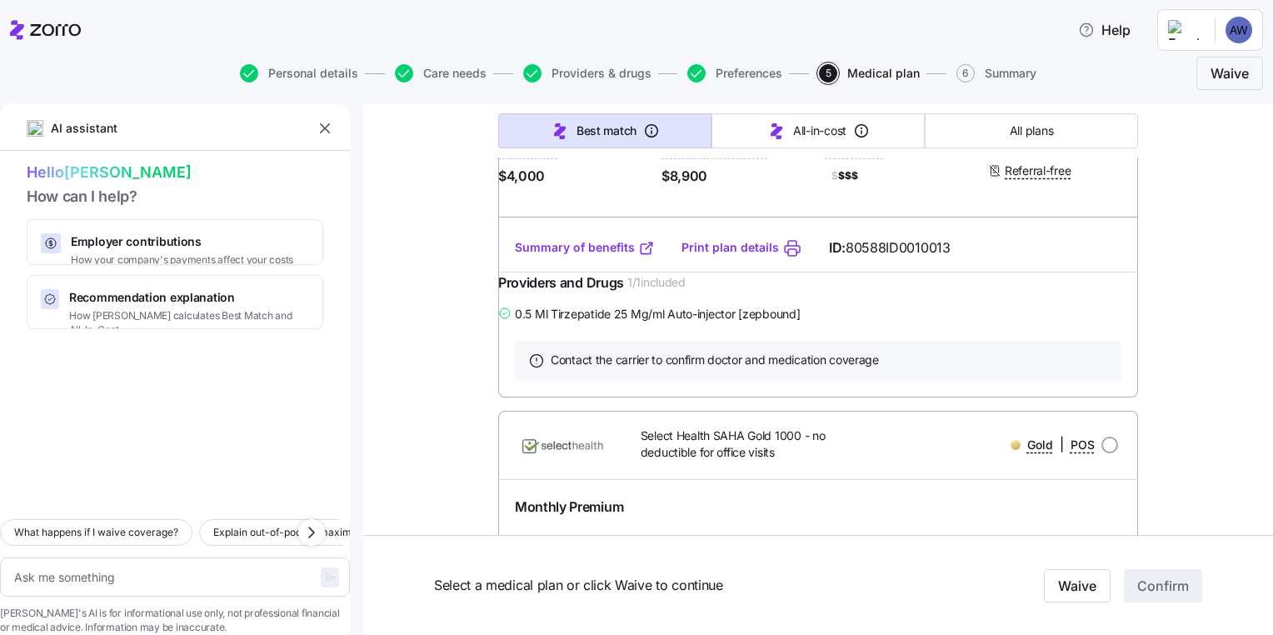
scroll to position [7484, 0]
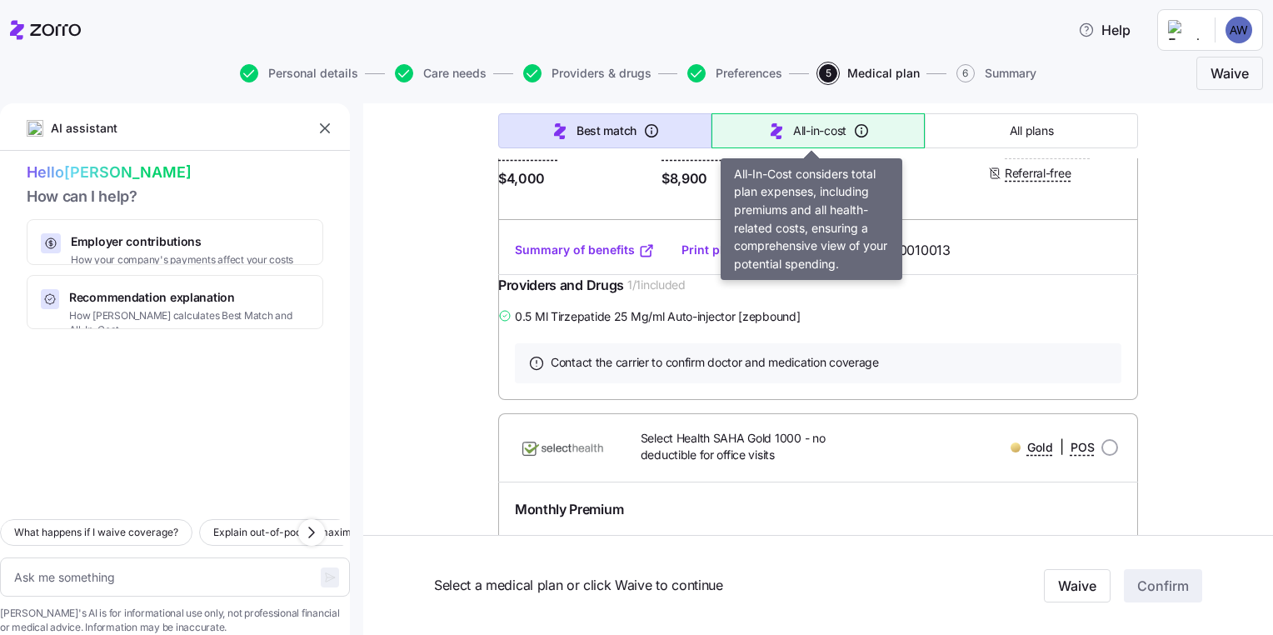
click at [793, 138] on span "All-in-cost" at bounding box center [819, 131] width 53 height 17
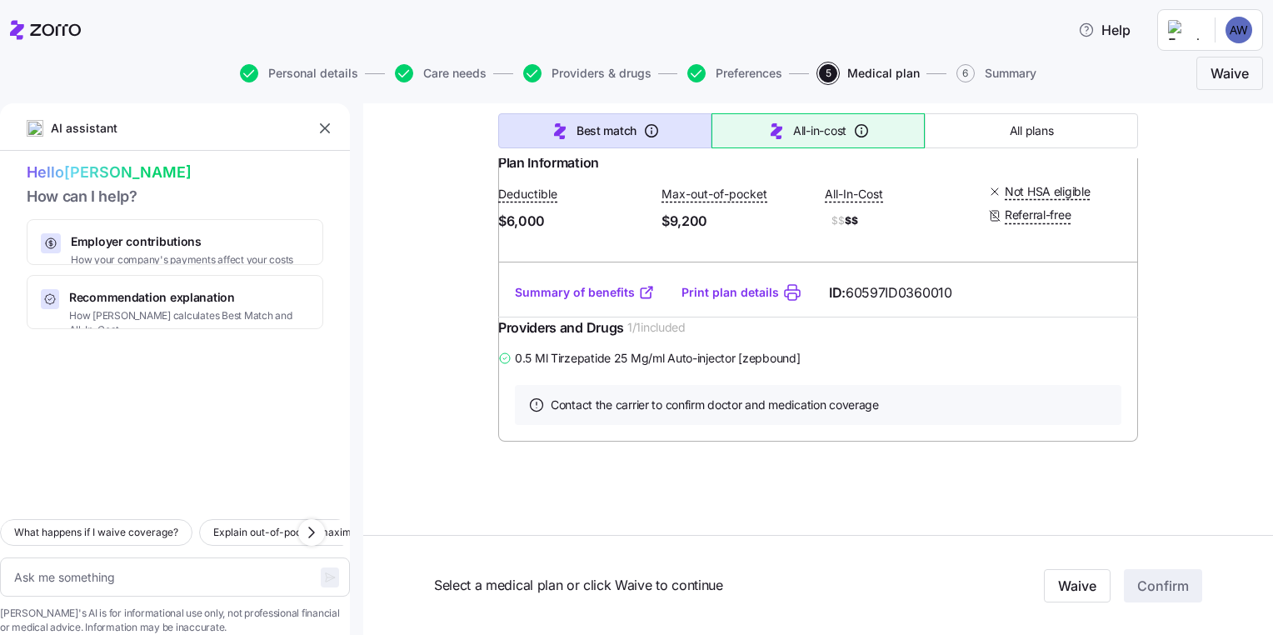
scroll to position [1022, 0]
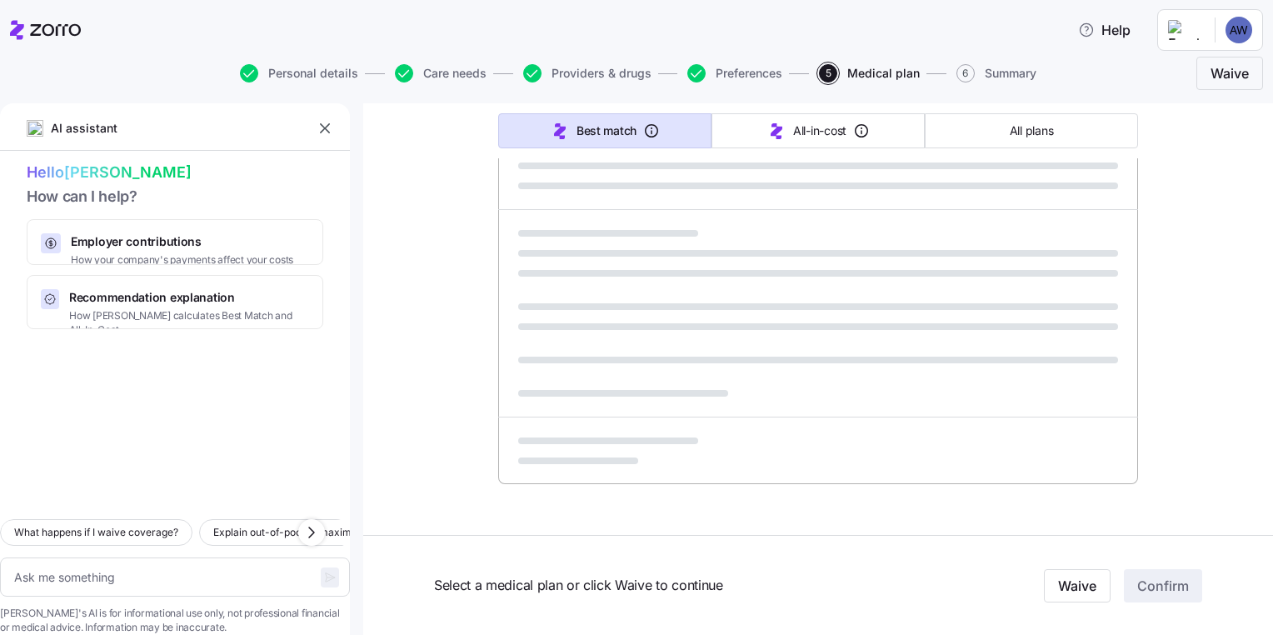
type textarea "x"
type input "Sorted by: All-in-cost"
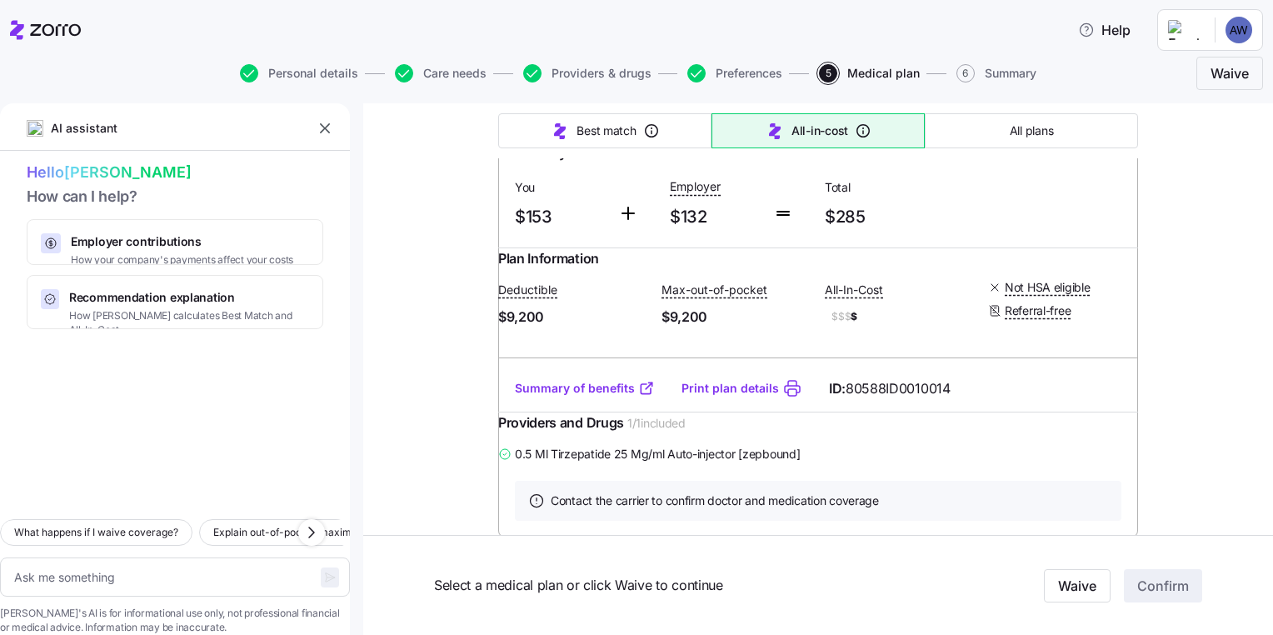
scroll to position [827, 0]
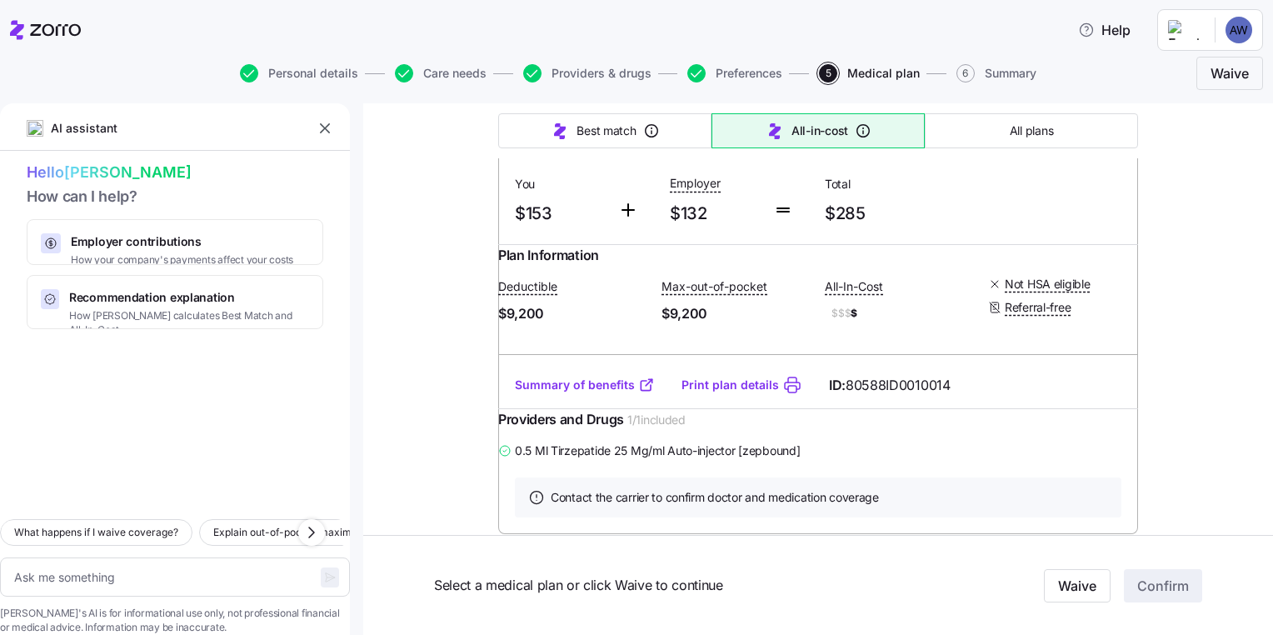
click at [575, 393] on link "Summary of benefits" at bounding box center [585, 385] width 140 height 17
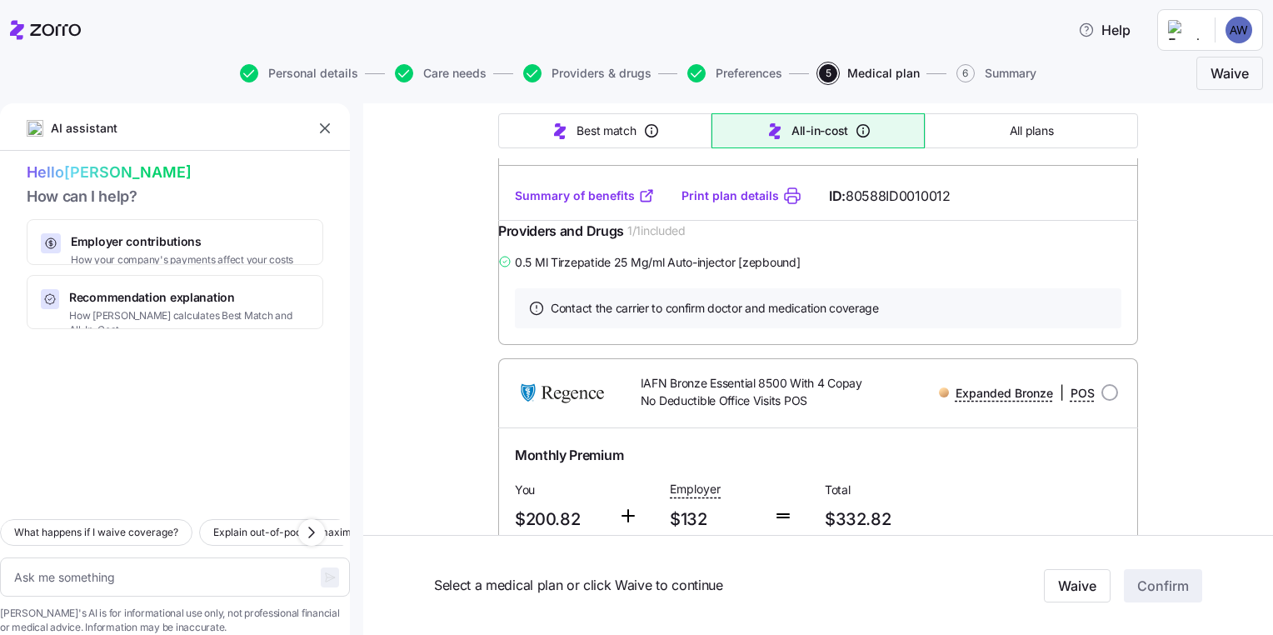
scroll to position [2740, 0]
click at [580, 204] on link "Summary of benefits" at bounding box center [585, 196] width 140 height 17
drag, startPoint x: 470, startPoint y: 74, endPoint x: 713, endPoint y: 508, distance: 497.0
click at [470, 74] on span "Care needs" at bounding box center [454, 74] width 63 height 12
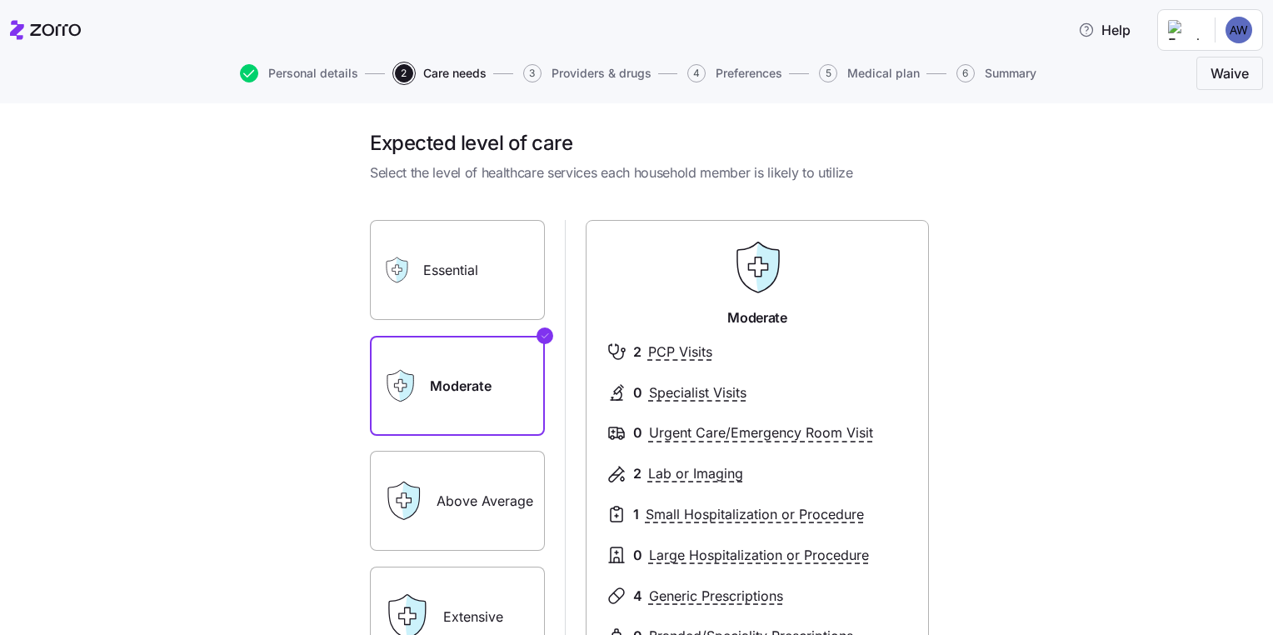
click at [591, 74] on span "Providers & drugs" at bounding box center [602, 74] width 100 height 12
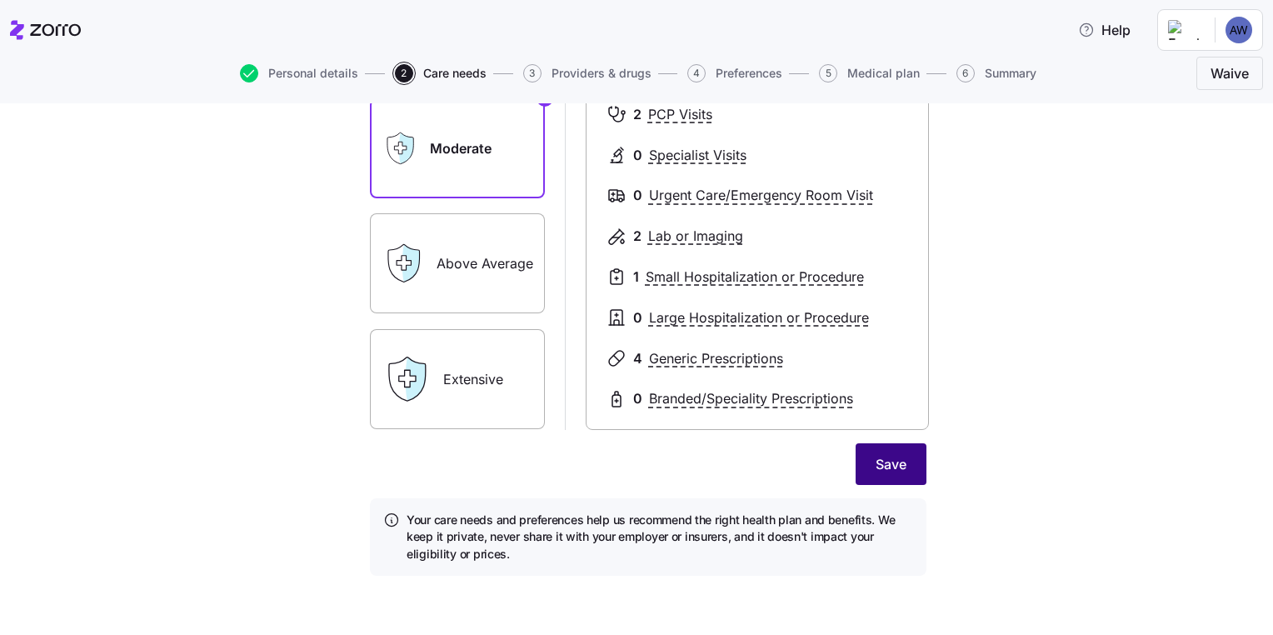
click at [894, 460] on span "Save" at bounding box center [891, 464] width 31 height 20
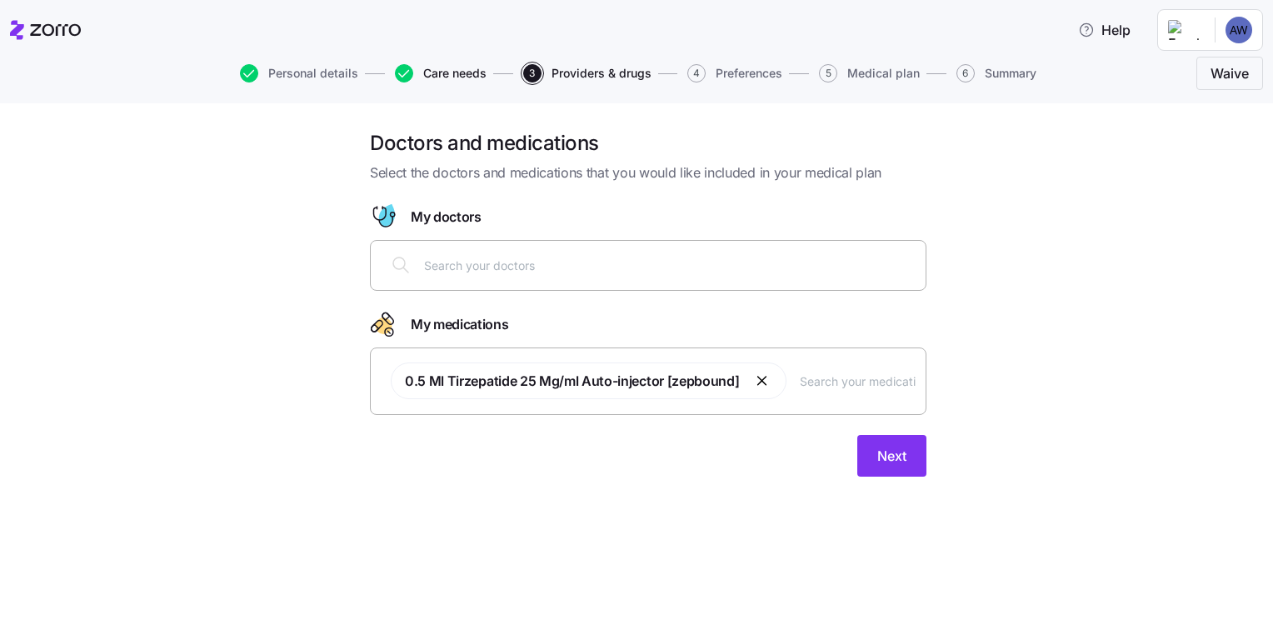
click at [473, 78] on span "Care needs" at bounding box center [454, 74] width 63 height 12
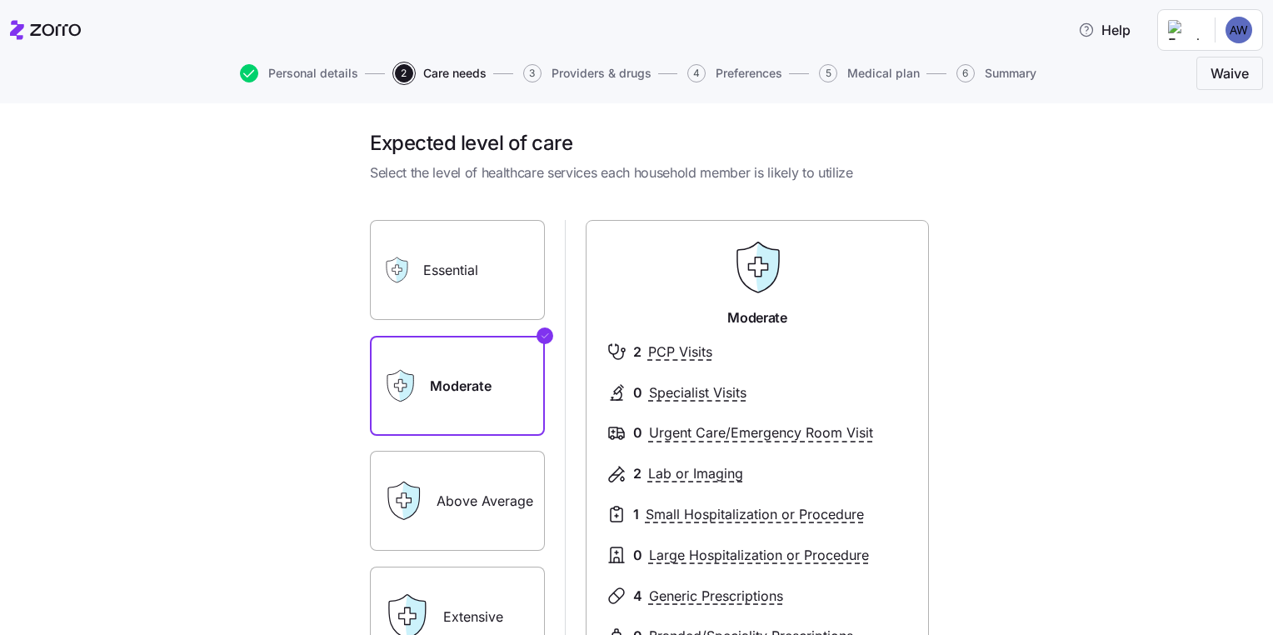
scroll to position [238, 0]
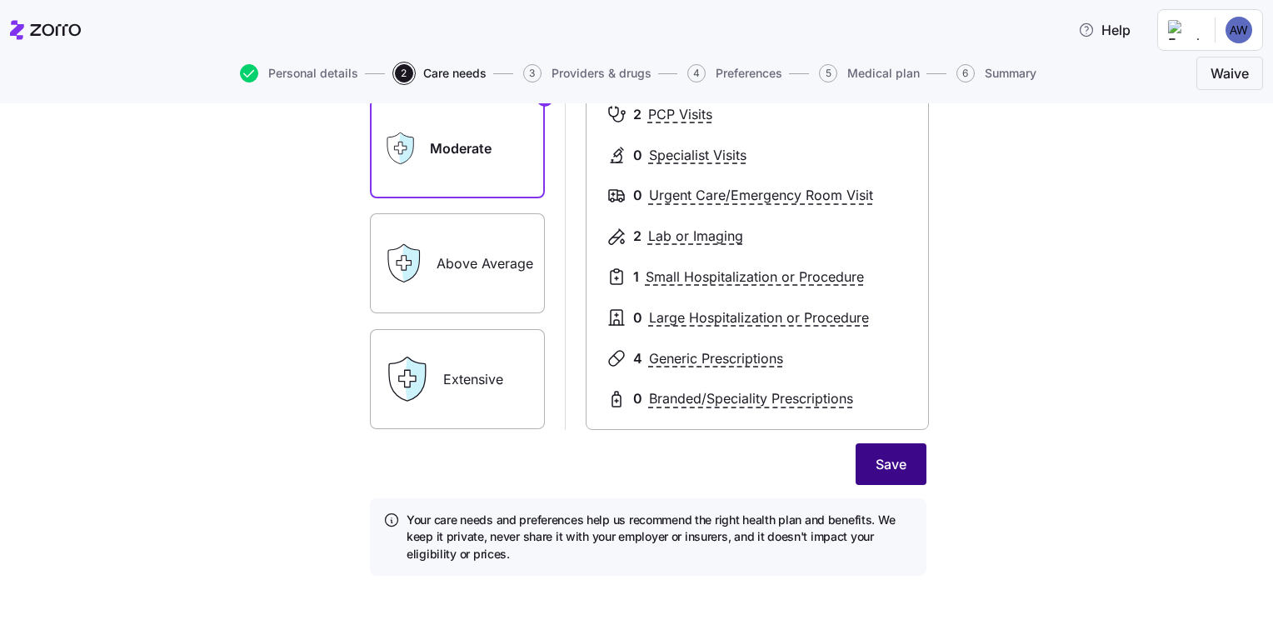
click at [898, 463] on span "Save" at bounding box center [891, 464] width 31 height 20
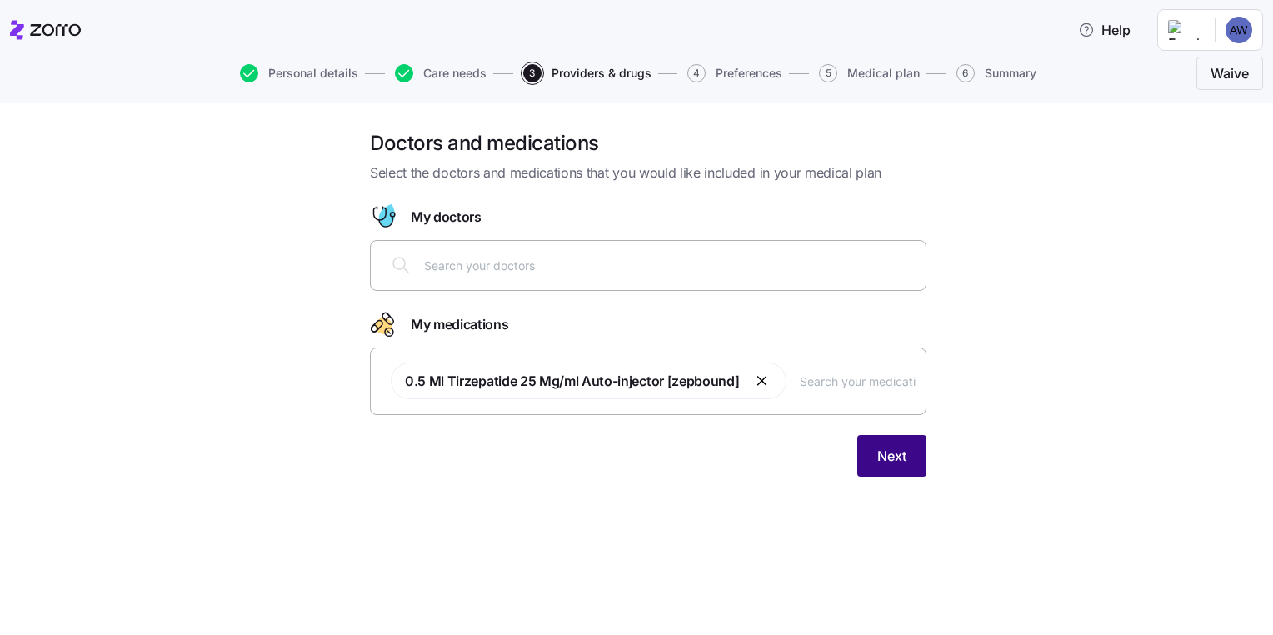
click at [867, 468] on button "Next" at bounding box center [892, 456] width 69 height 42
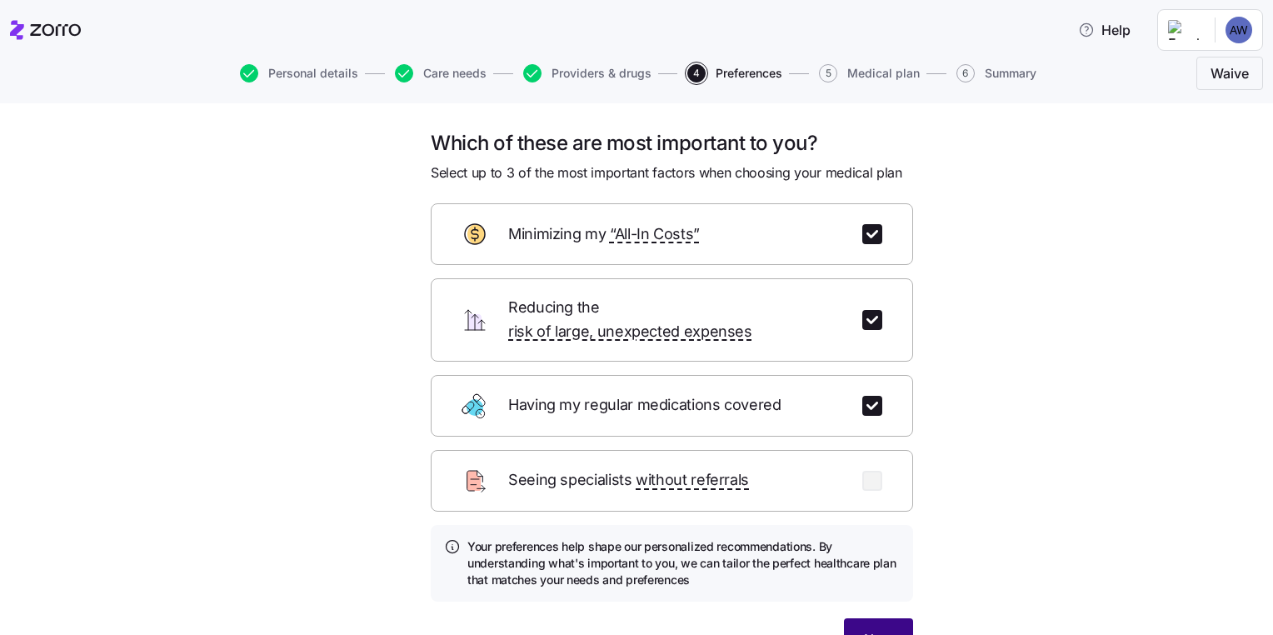
click at [877, 629] on span "Next" at bounding box center [878, 639] width 29 height 20
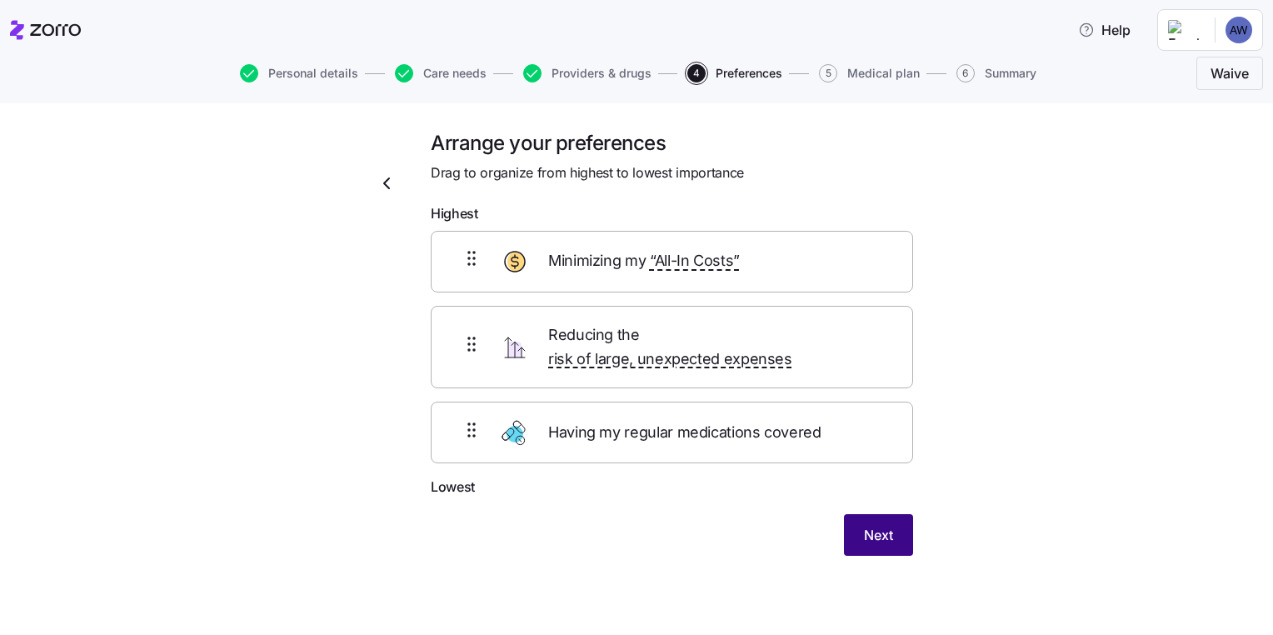
click at [860, 514] on button "Next" at bounding box center [878, 535] width 69 height 42
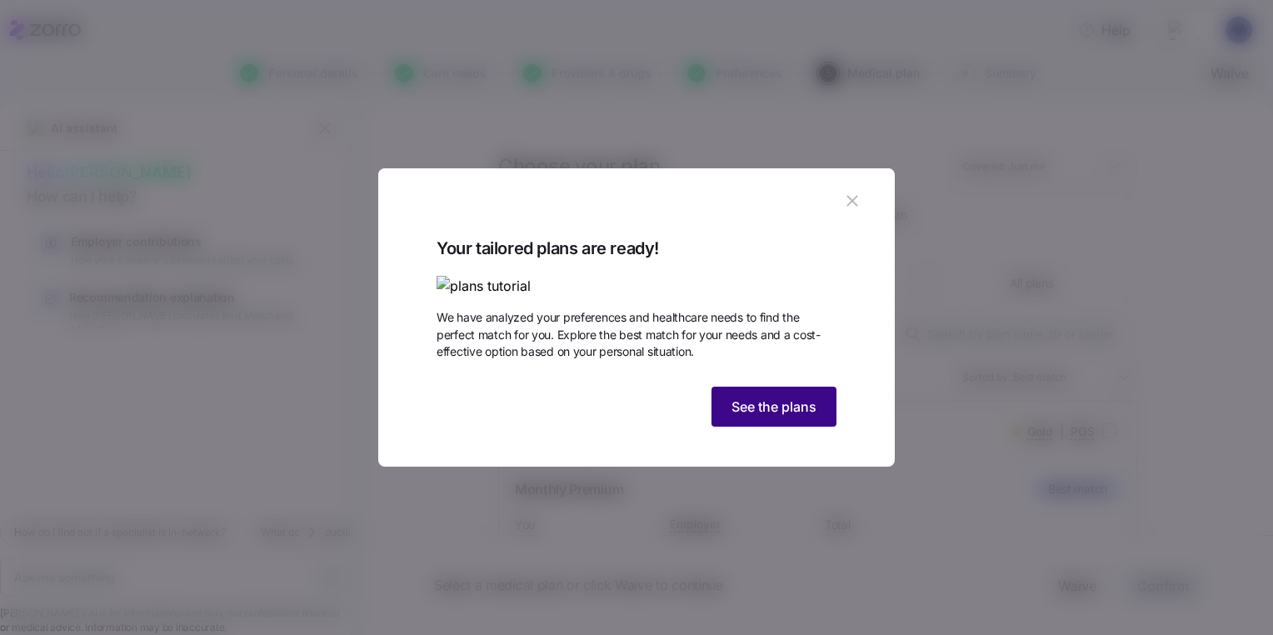
click at [743, 417] on span "See the plans" at bounding box center [774, 407] width 85 height 20
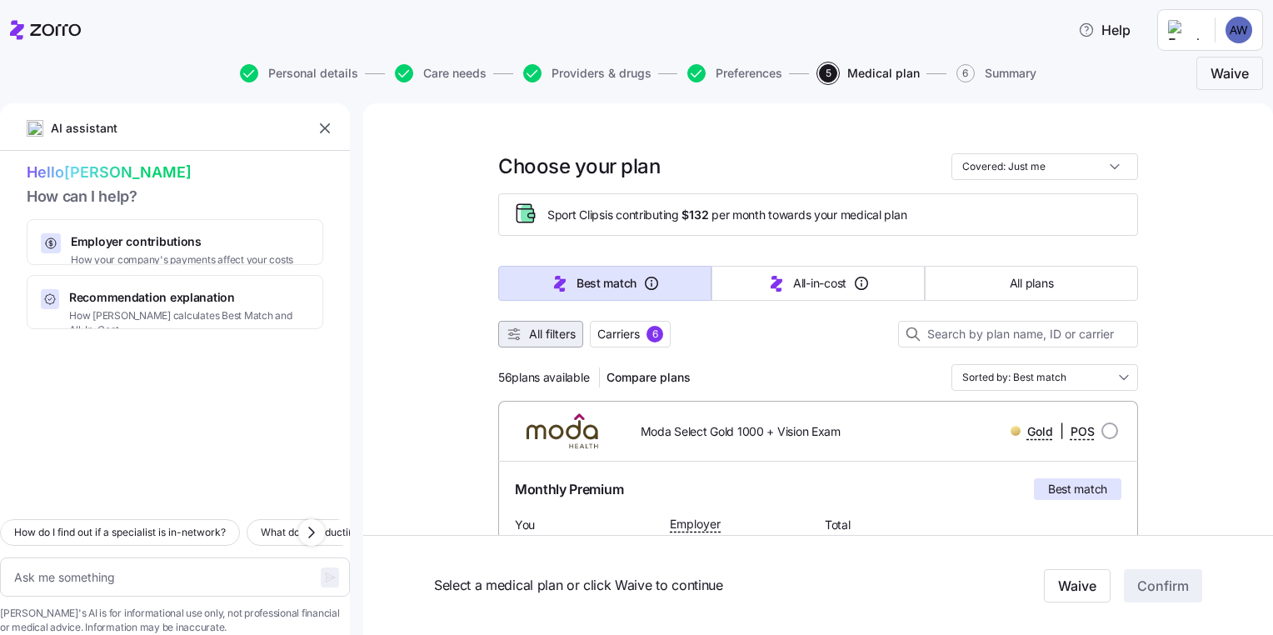
click at [543, 331] on span "All filters" at bounding box center [552, 334] width 47 height 17
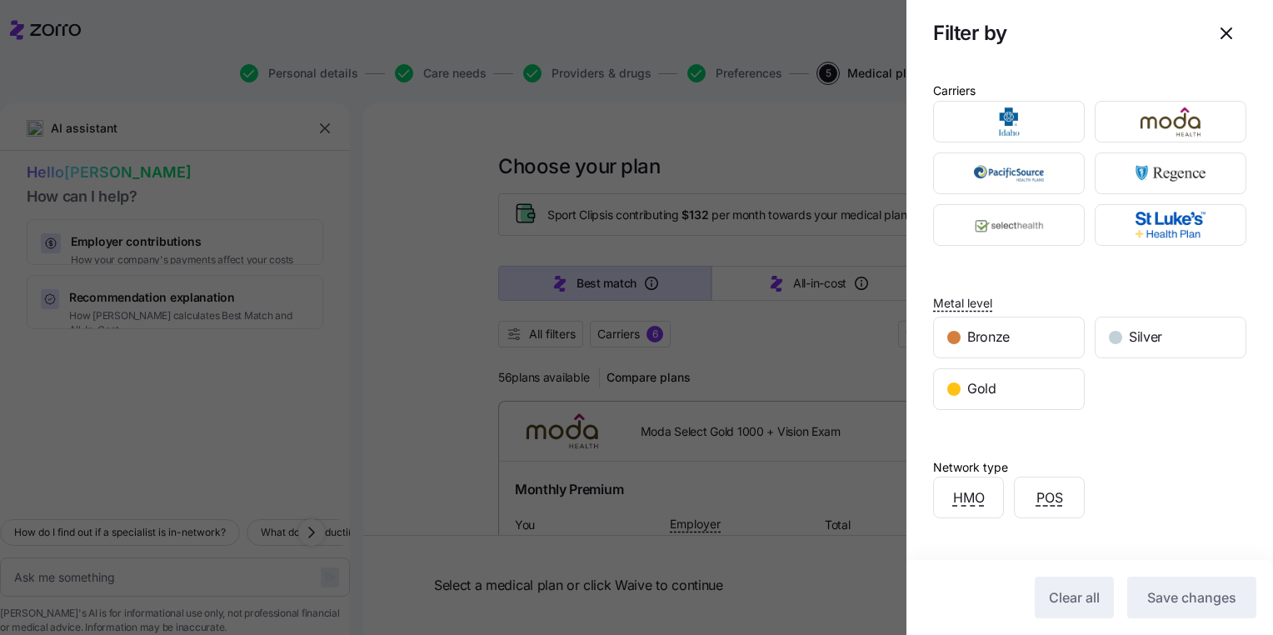
click at [443, 328] on div at bounding box center [636, 317] width 1273 height 635
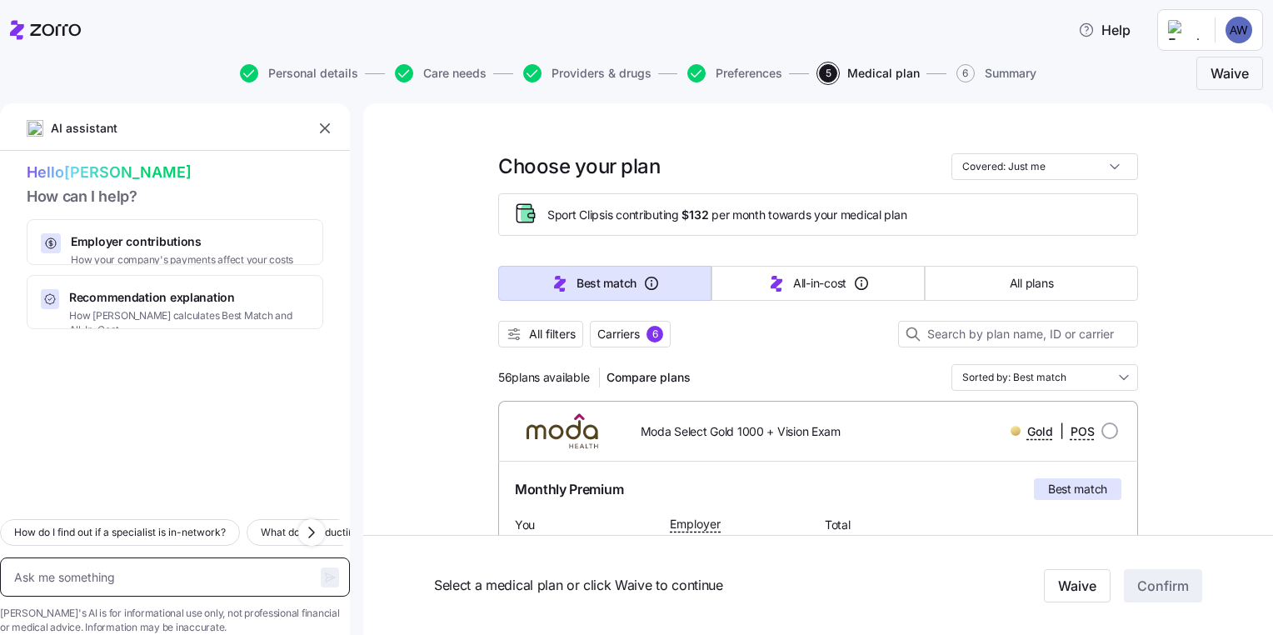
click at [148, 558] on textarea at bounding box center [175, 578] width 350 height 40
type textarea "x"
type textarea "i"
type textarea "x"
type textarea "in"
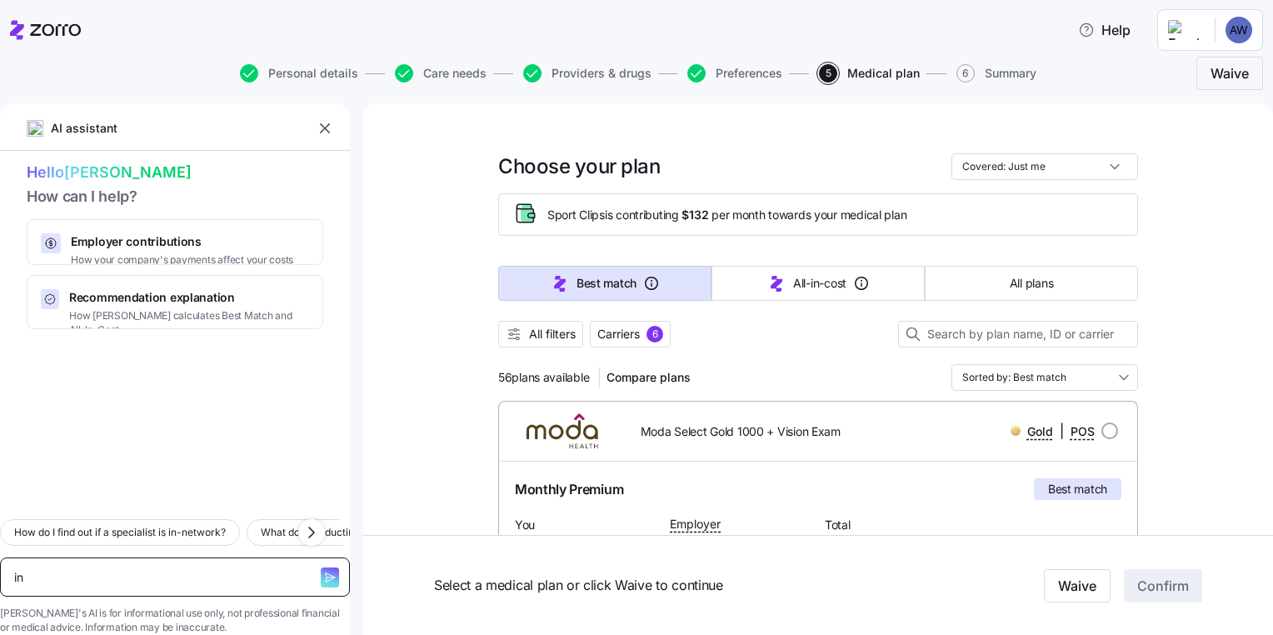
type textarea "x"
type textarea "inf"
type textarea "x"
type textarea "infe"
type textarea "x"
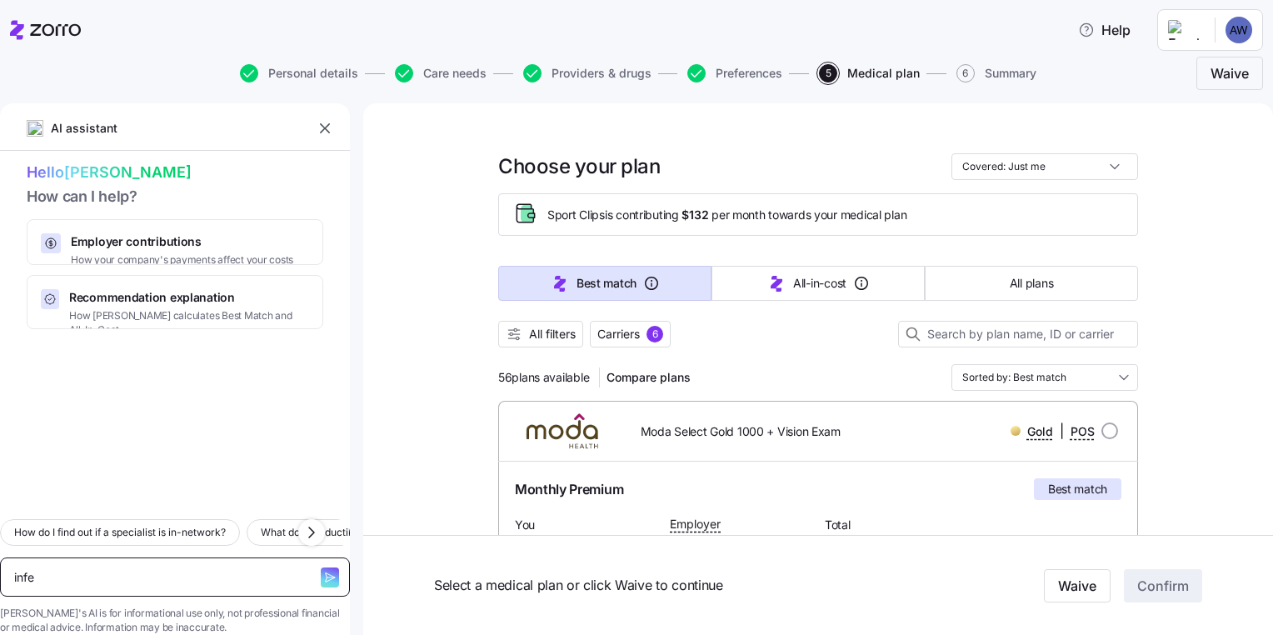
type textarea "infer"
type textarea "x"
type textarea "infert"
type textarea "x"
type textarea "inferti"
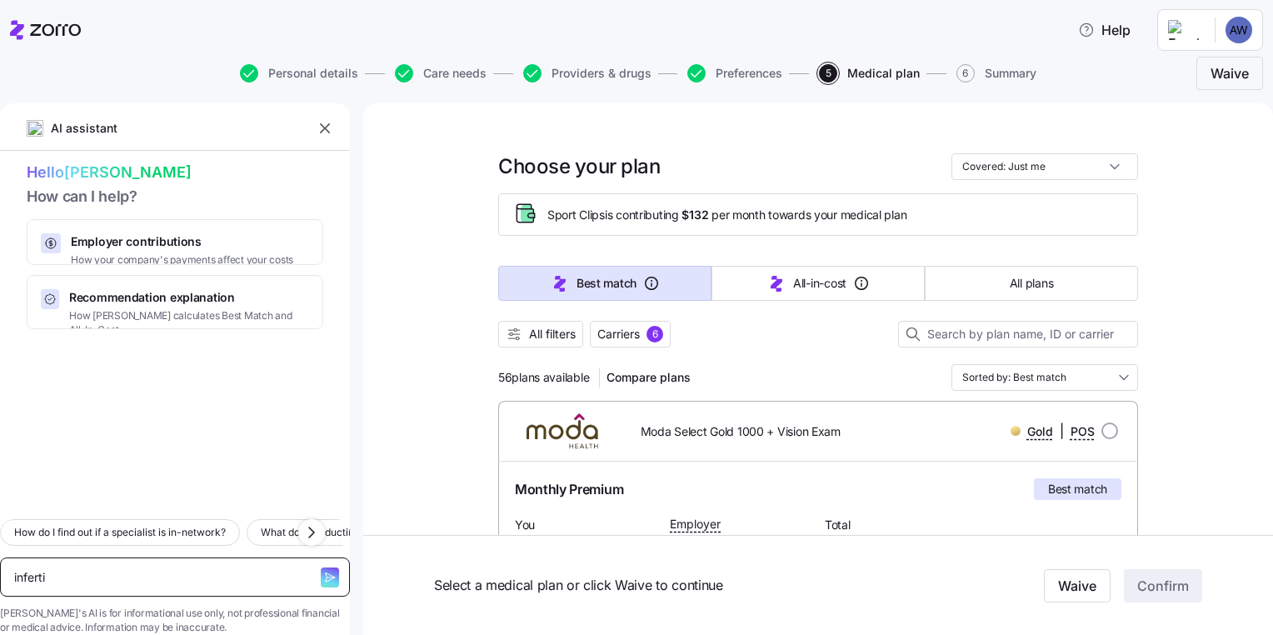
type textarea "x"
type textarea "infertil"
type textarea "x"
type textarea "infertili"
type textarea "x"
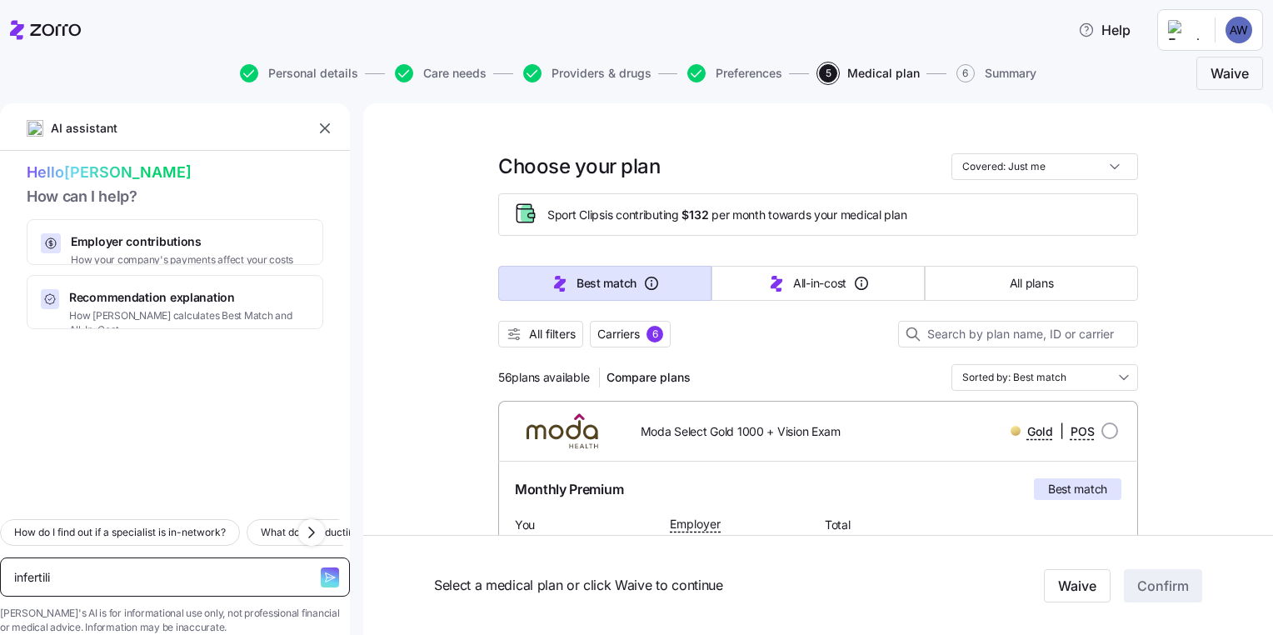
type textarea "infertilit"
type textarea "x"
type textarea "infertility"
type textarea "x"
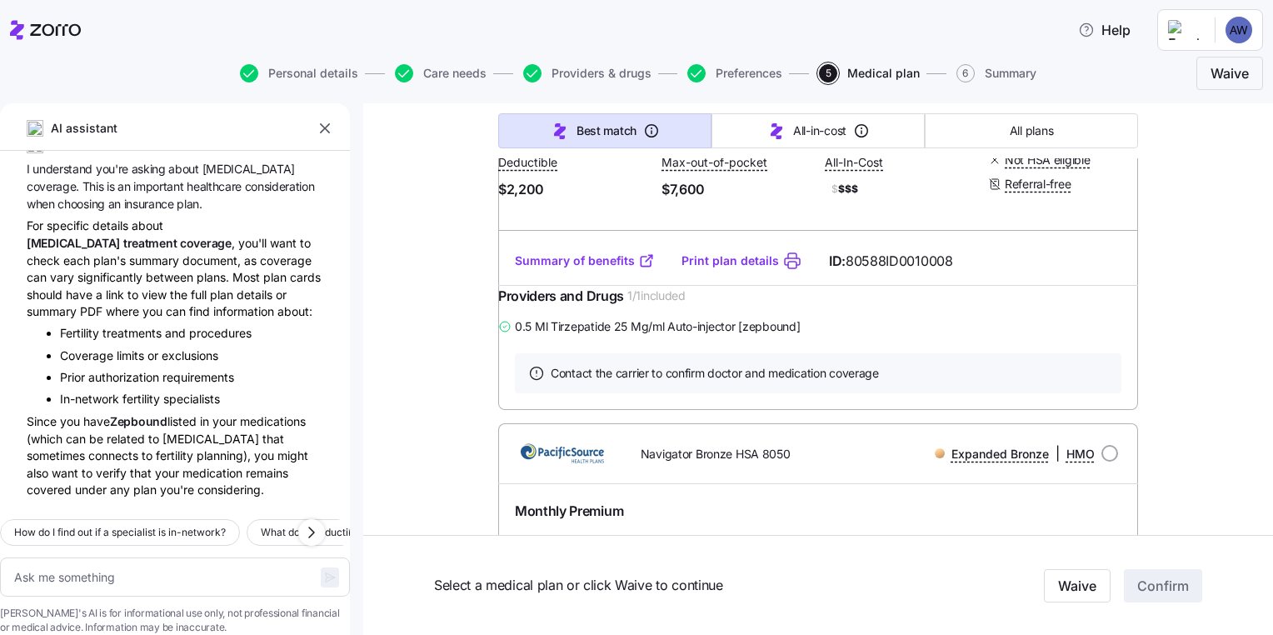
scroll to position [2407, 0]
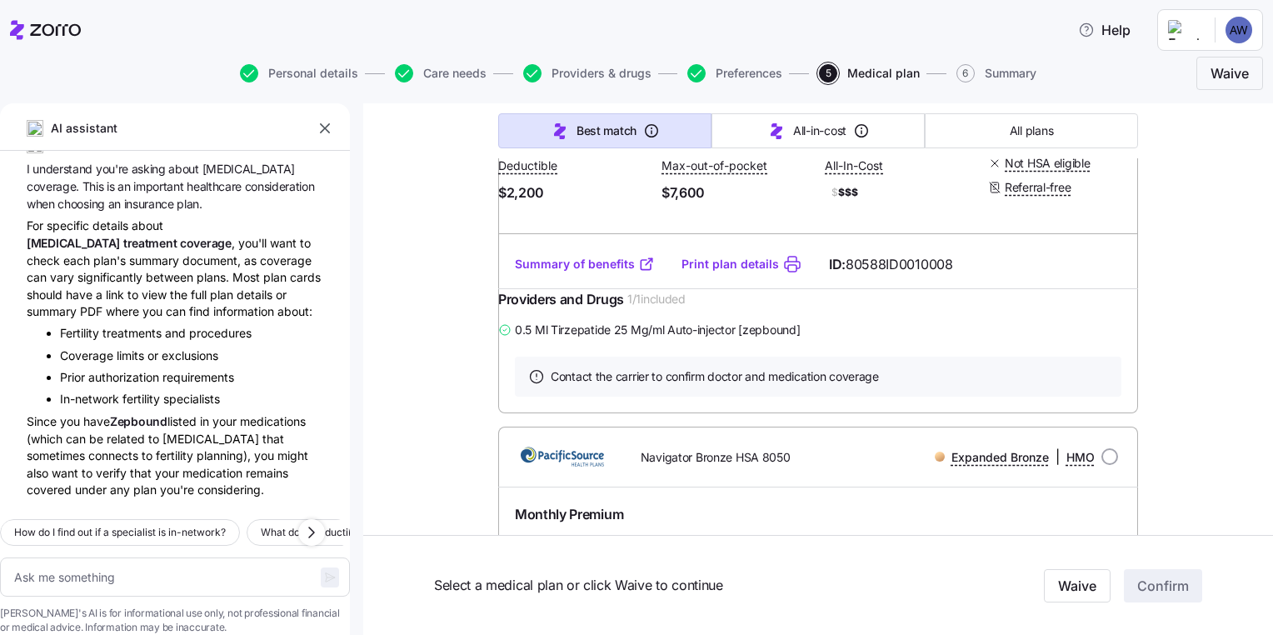
click at [567, 273] on link "Summary of benefits" at bounding box center [585, 264] width 140 height 17
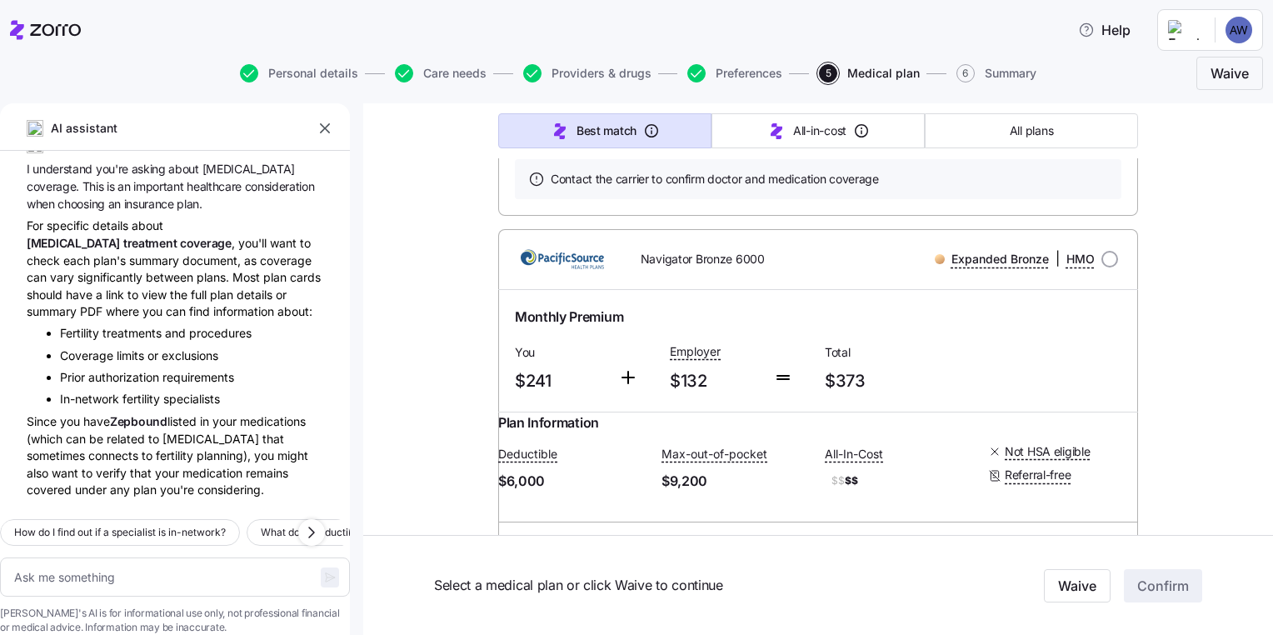
scroll to position [4550, 0]
click at [594, 74] on link "Summary of benefits" at bounding box center [585, 66] width 140 height 17
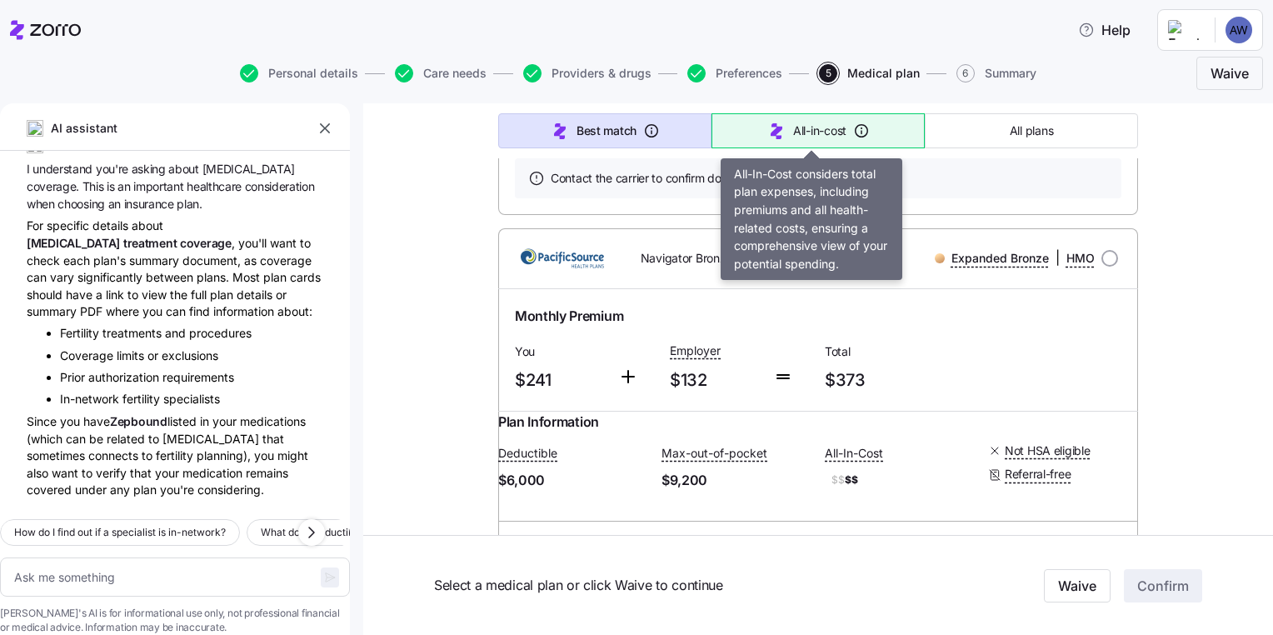
click at [826, 131] on span "All-in-cost" at bounding box center [819, 131] width 53 height 17
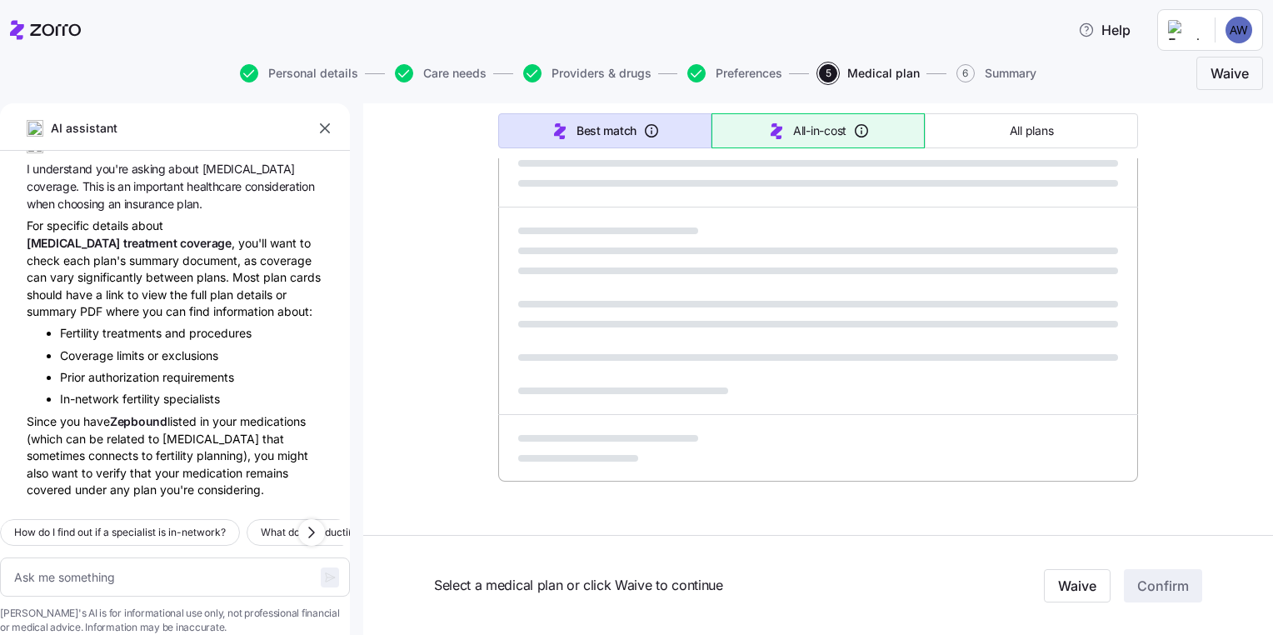
scroll to position [1022, 0]
type textarea "x"
type input "Sorted by: All-in-cost"
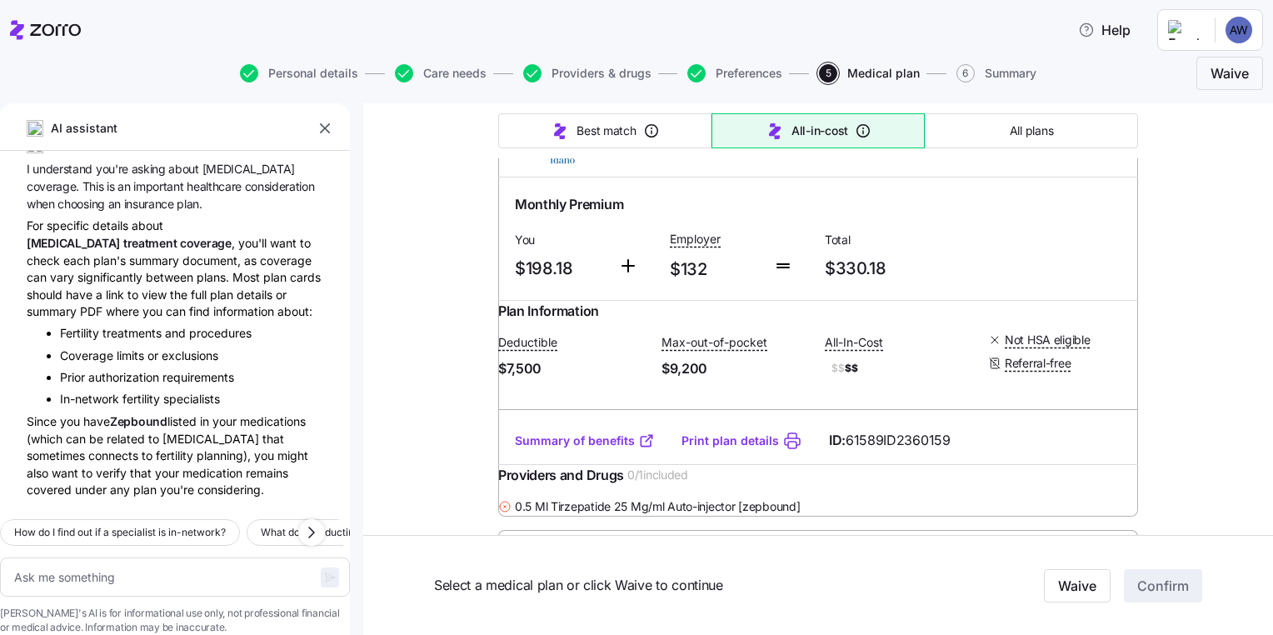
scroll to position [3817, 0]
click at [590, 35] on link "Summary of benefits" at bounding box center [585, 26] width 140 height 17
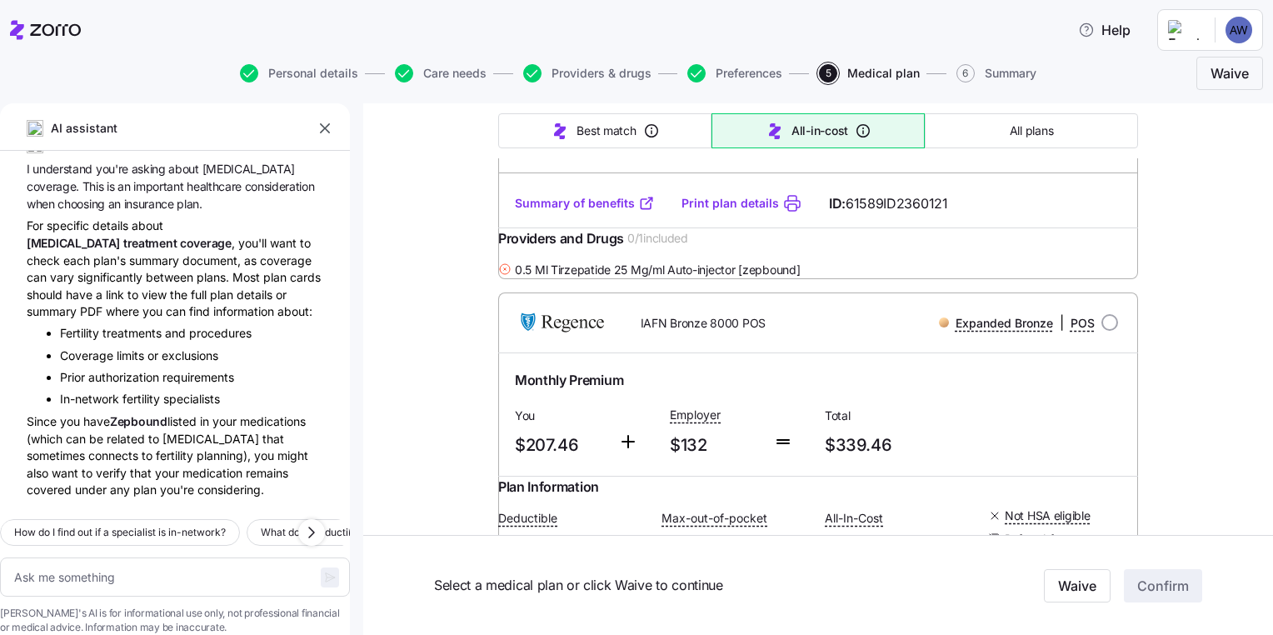
scroll to position [4879, 0]
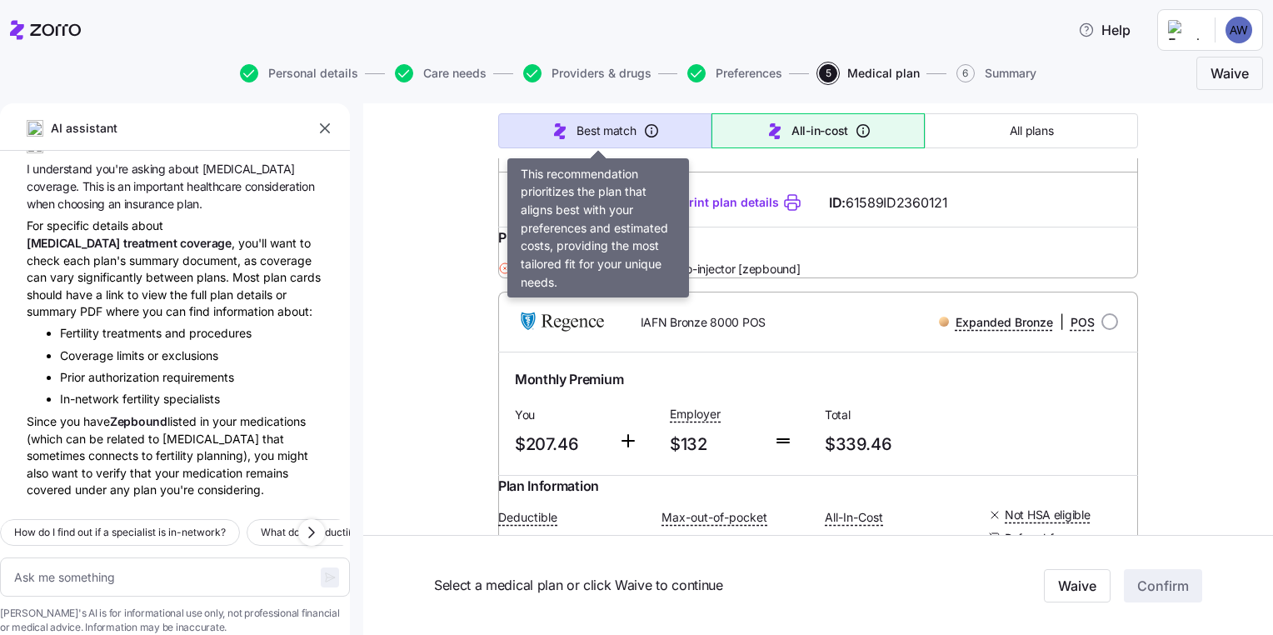
click at [619, 123] on span "Best match" at bounding box center [606, 131] width 59 height 17
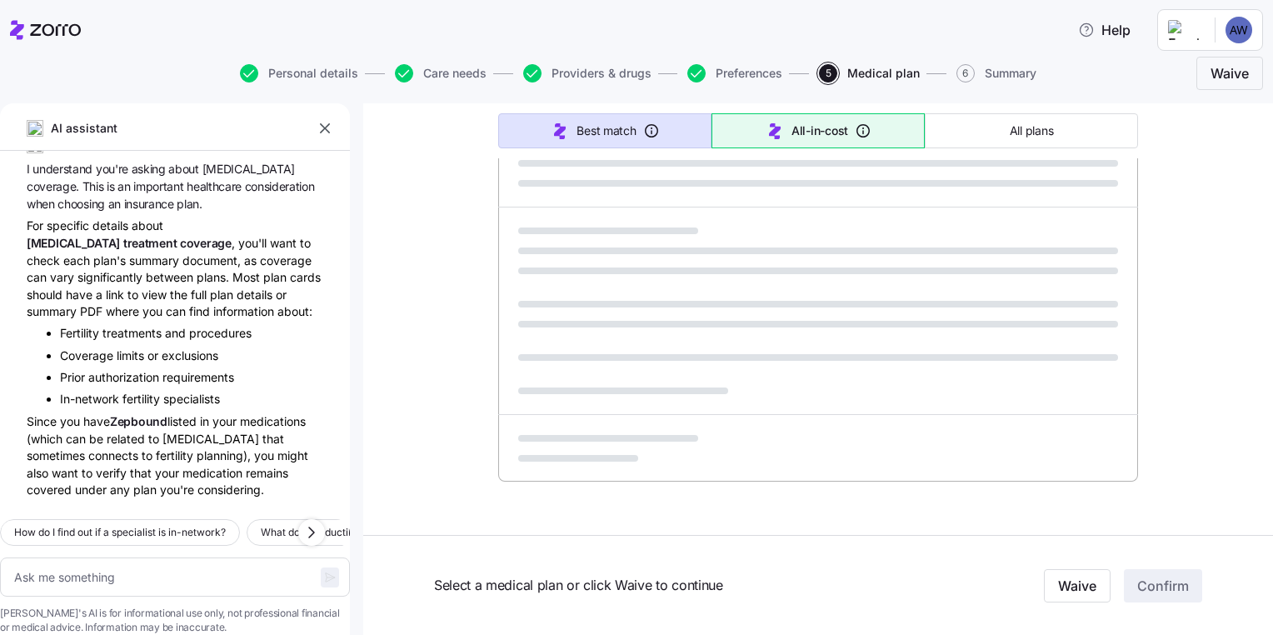
scroll to position [1022, 0]
type textarea "x"
type input "Sorted by: Best match"
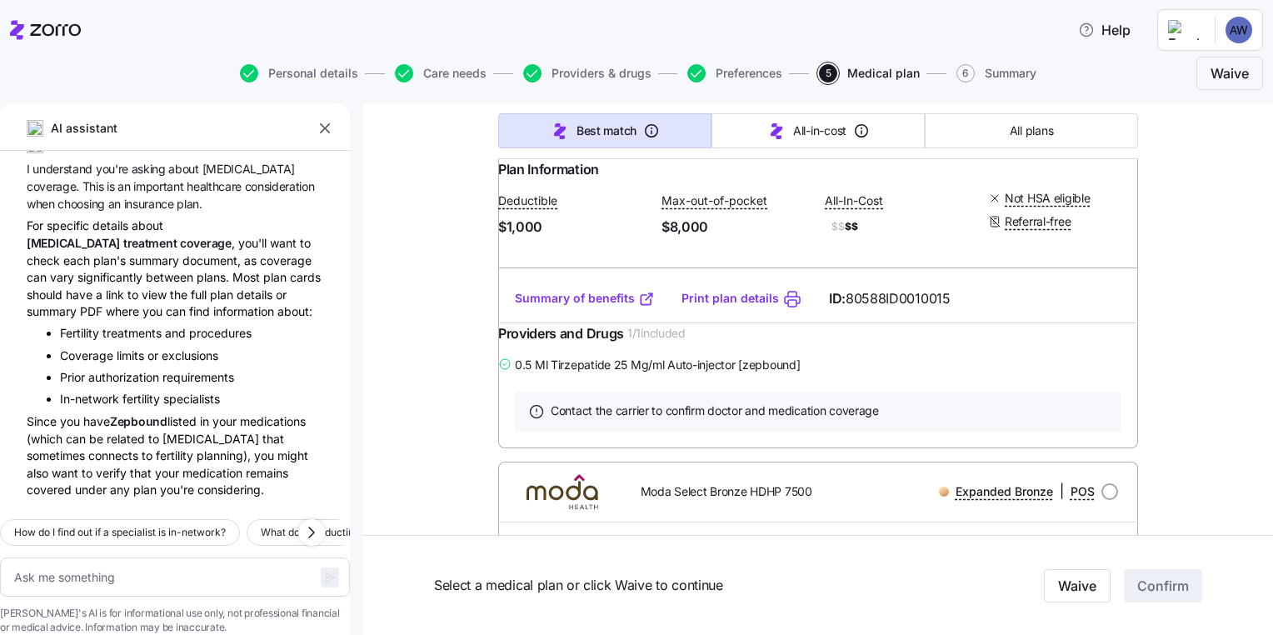
scroll to position [428, 0]
click at [590, 305] on link "Summary of benefits" at bounding box center [585, 296] width 140 height 17
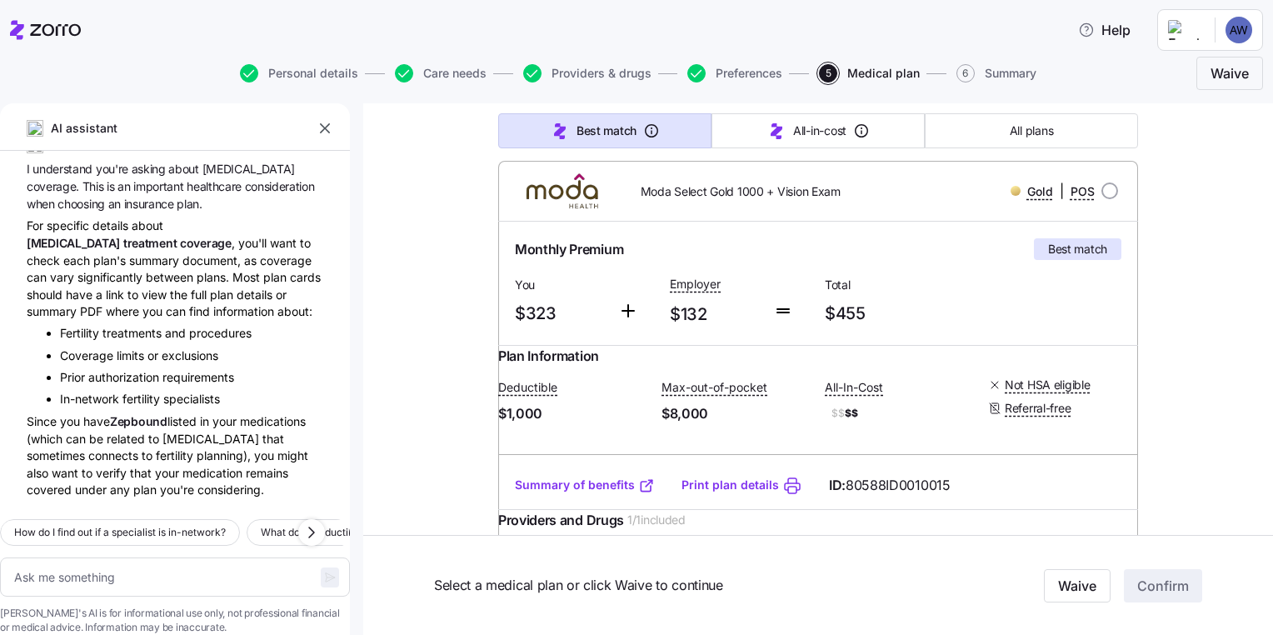
scroll to position [240, 0]
click at [1103, 192] on input "radio" at bounding box center [1110, 191] width 17 height 17
radio input "true"
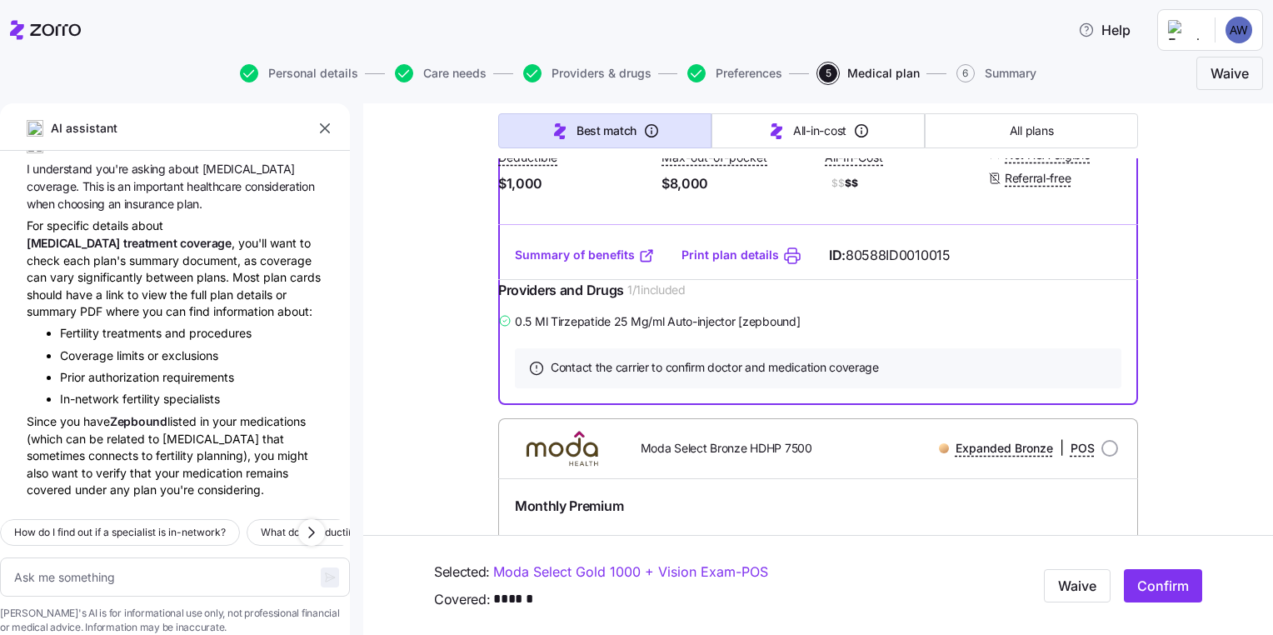
scroll to position [472, 0]
click at [737, 262] on link "Print plan details" at bounding box center [731, 253] width 98 height 17
click at [568, 262] on link "Summary of benefits" at bounding box center [585, 253] width 140 height 17
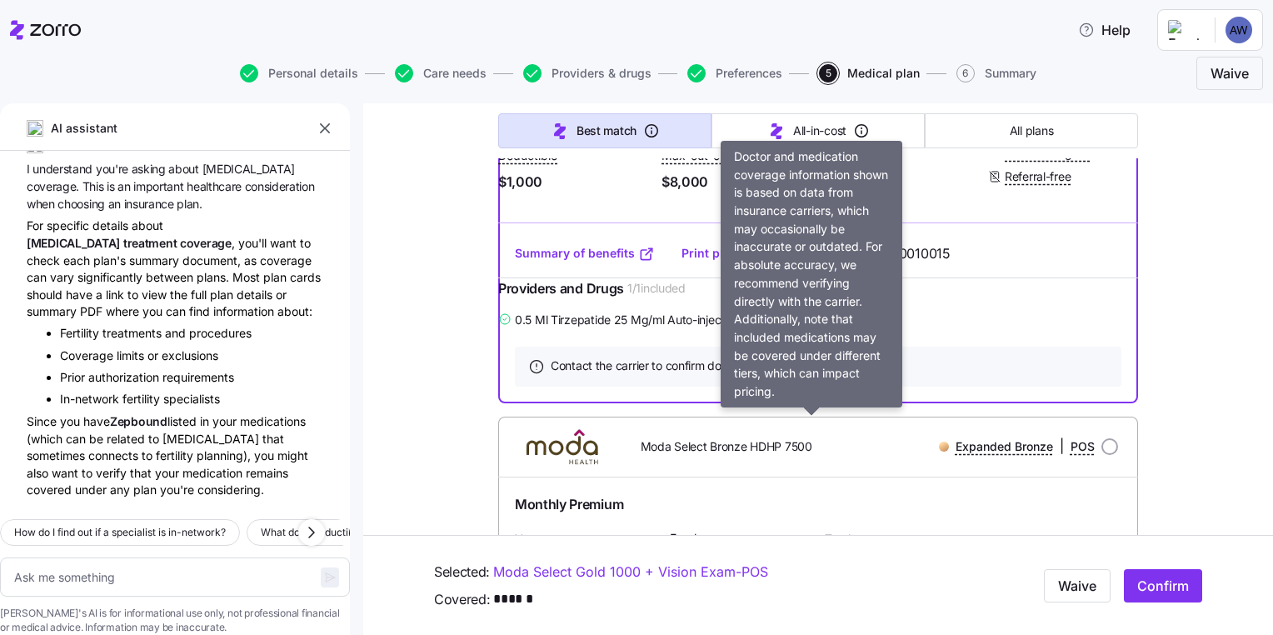
click at [684, 374] on span "Contact the carrier to confirm doctor and medication coverage" at bounding box center [715, 366] width 328 height 17
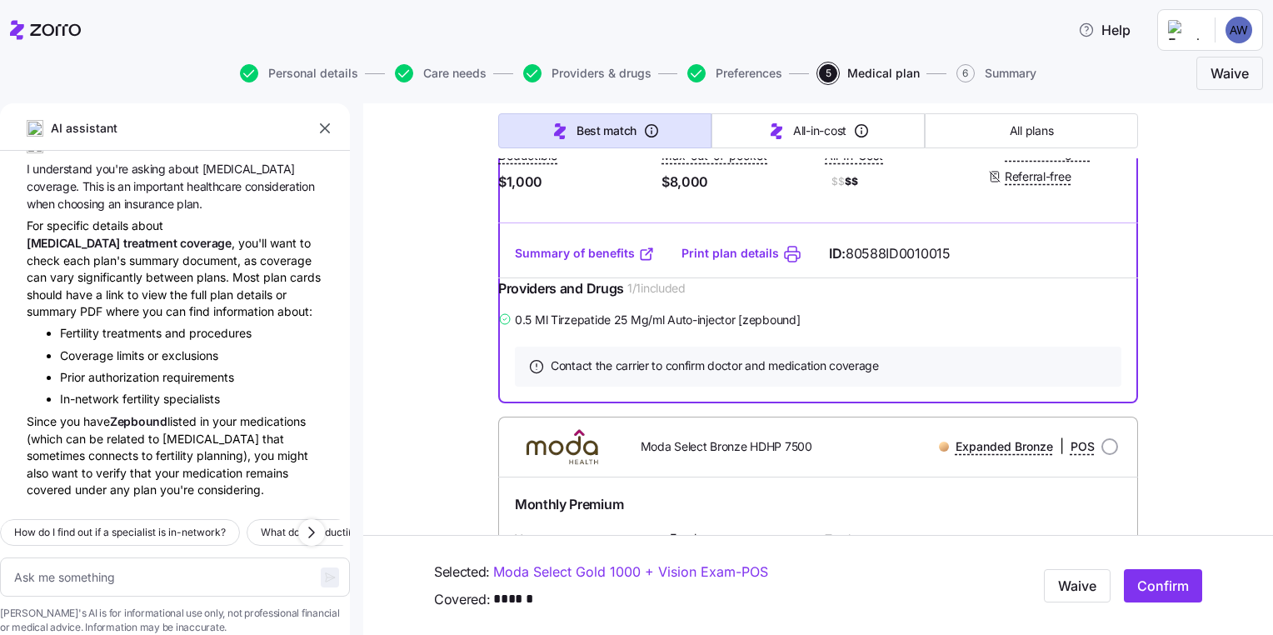
click at [1151, 580] on span "Confirm" at bounding box center [1164, 586] width 52 height 20
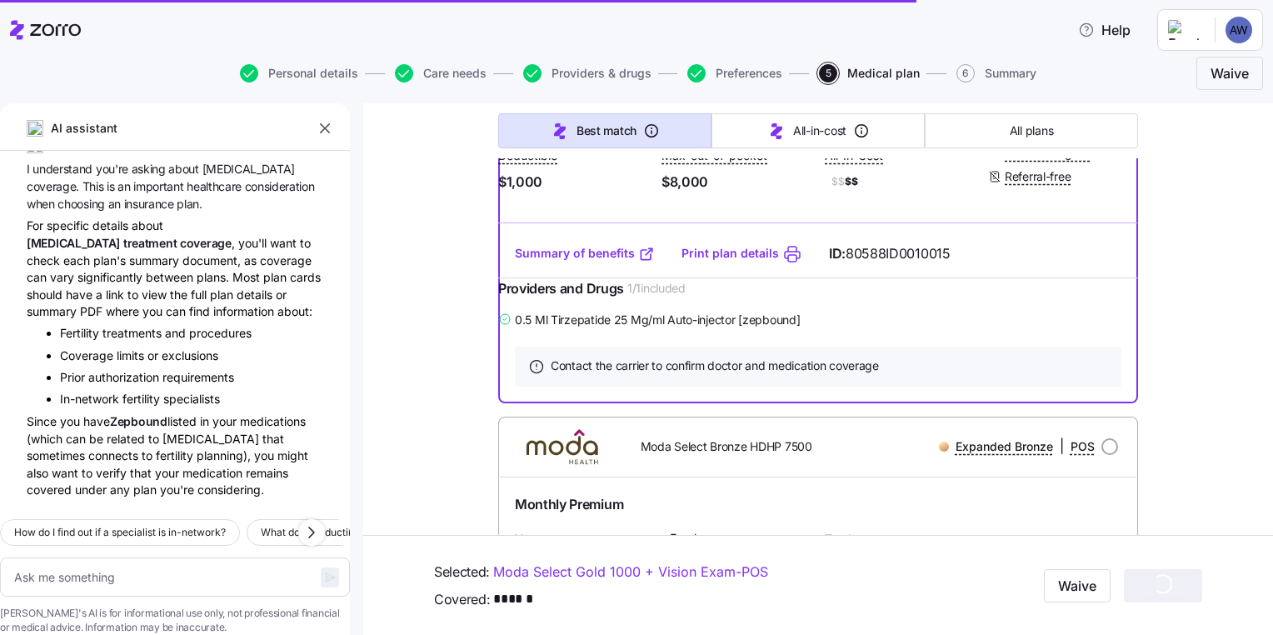
type textarea "x"
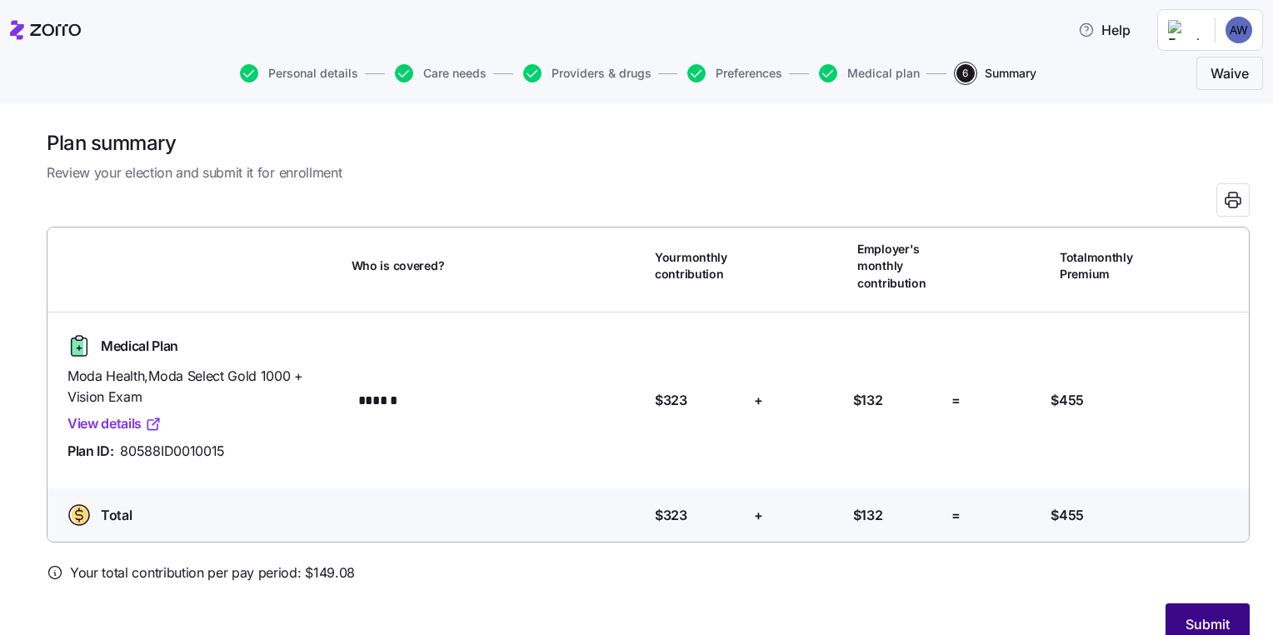
click at [1186, 621] on span "Submit" at bounding box center [1208, 624] width 44 height 20
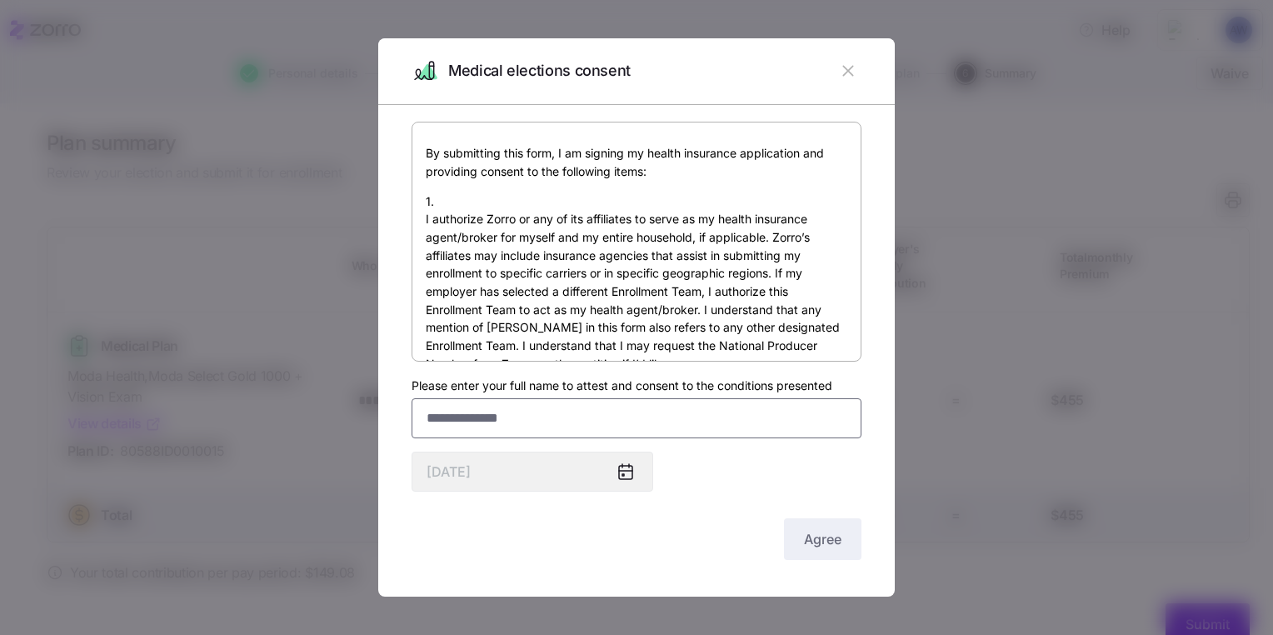
click at [751, 413] on input "Please enter your full name to attest and consent to the conditions presented" at bounding box center [637, 418] width 450 height 40
type input "**********"
click at [824, 536] on span "Agree" at bounding box center [823, 539] width 38 height 20
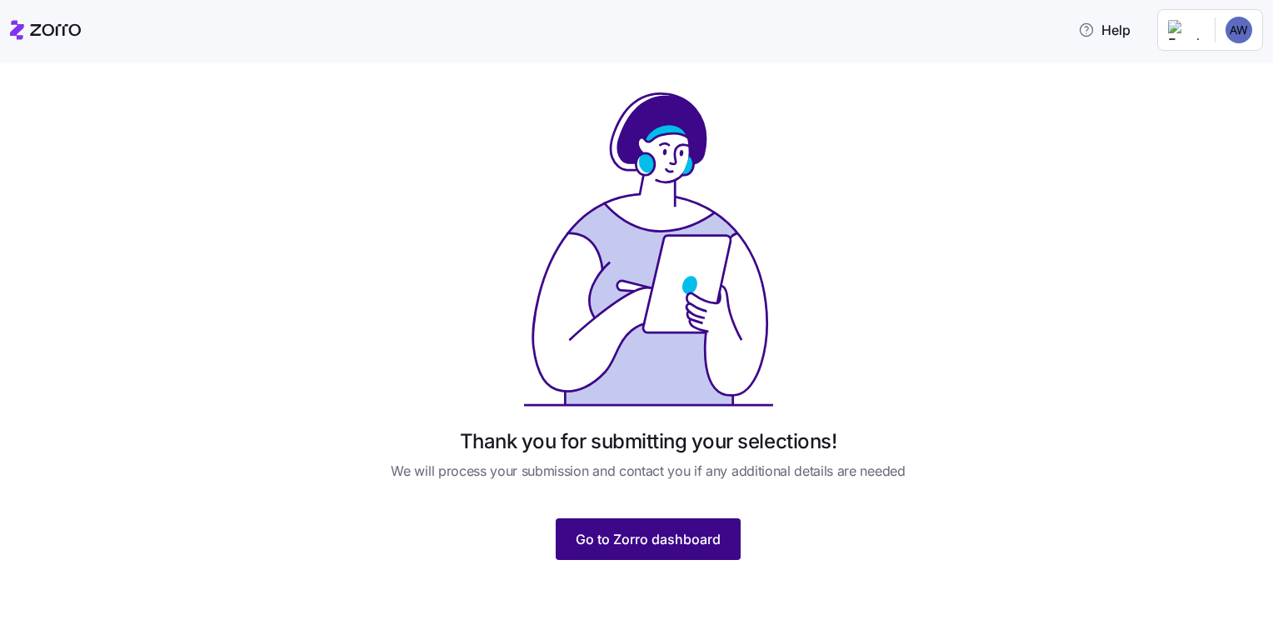
click at [724, 536] on button "Go to Zorro dashboard" at bounding box center [648, 539] width 185 height 42
